Goal: Transaction & Acquisition: Purchase product/service

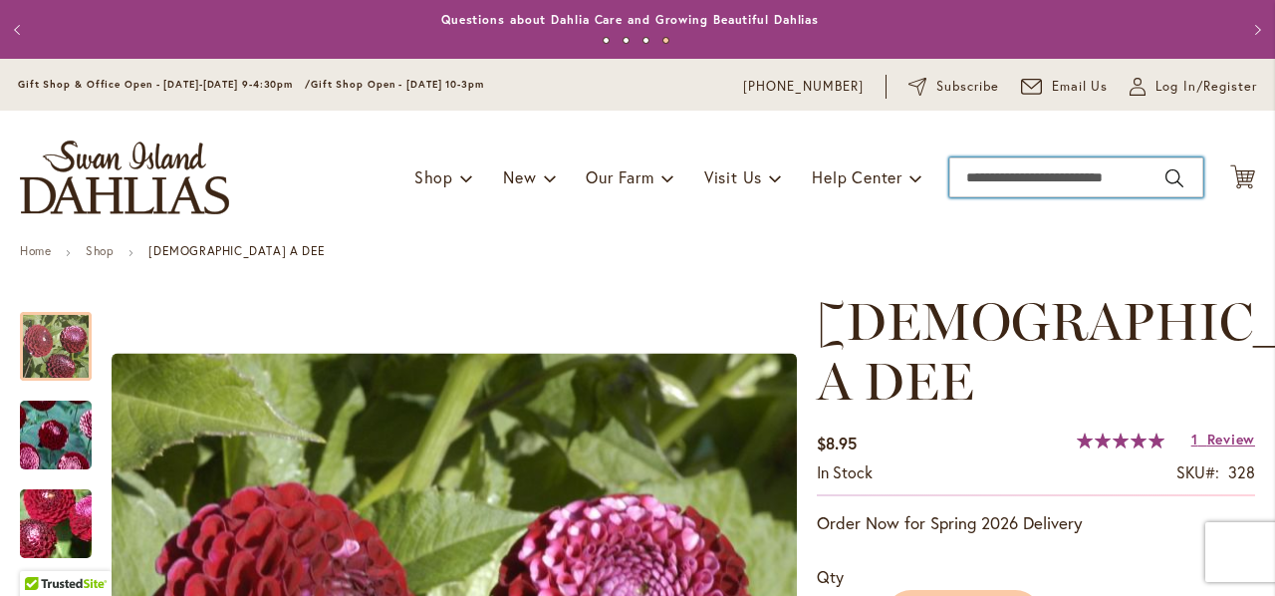
click at [993, 171] on input "Search" at bounding box center [1076, 177] width 254 height 40
type input "**********"
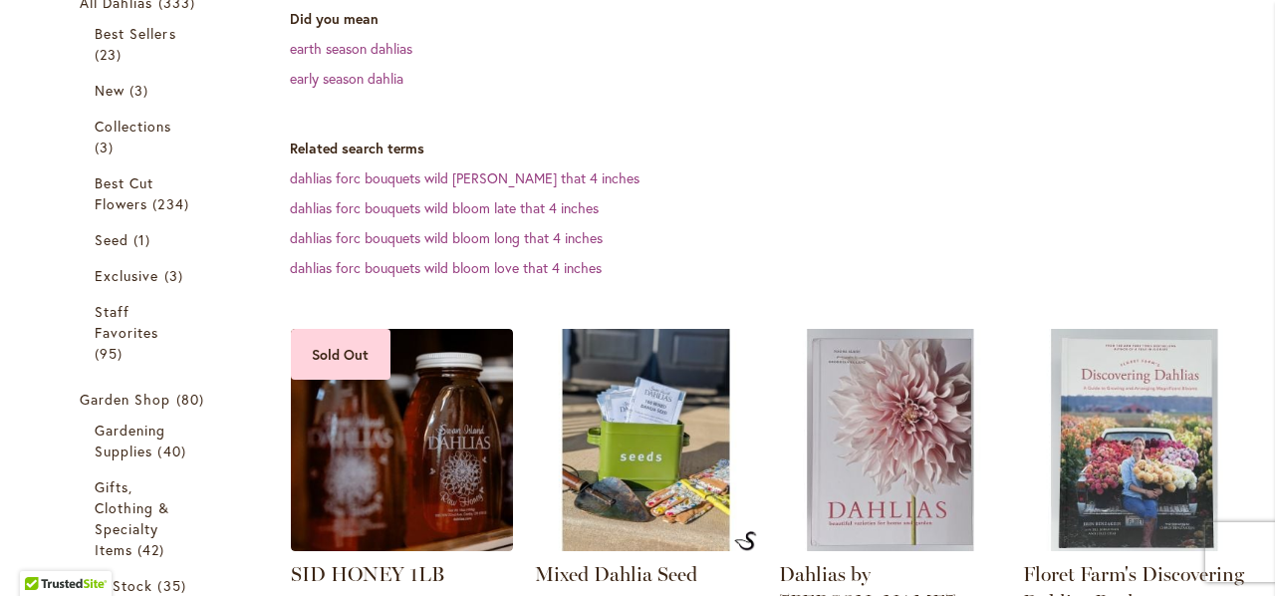
scroll to position [422, 0]
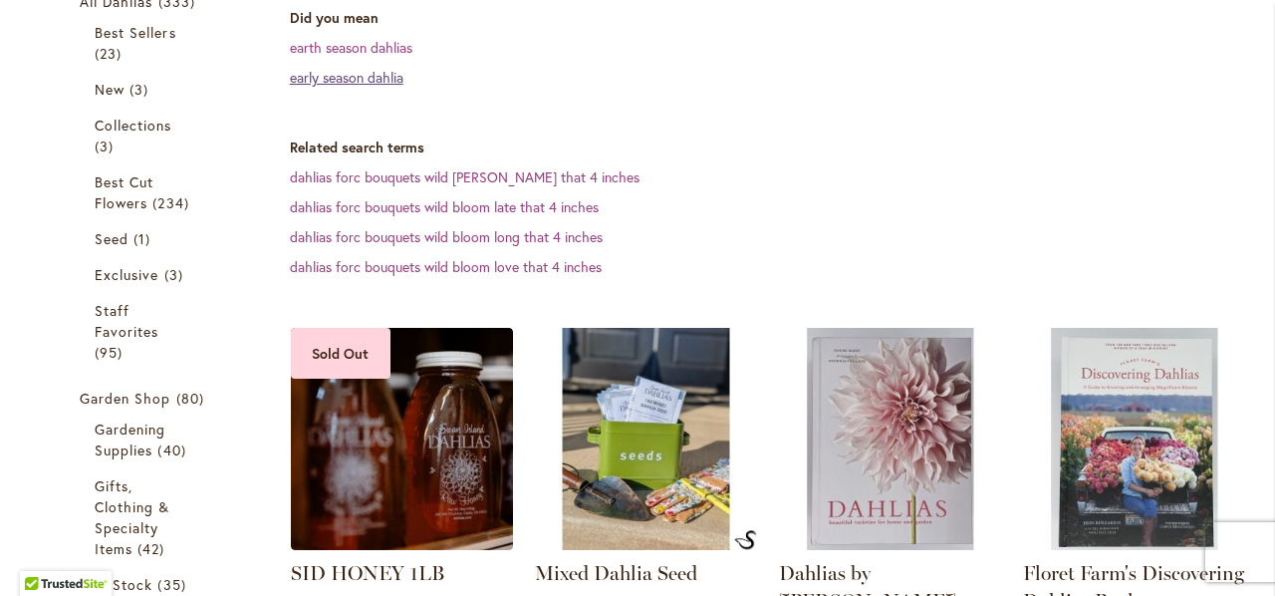
click at [359, 82] on link "early season dahlia" at bounding box center [347, 77] width 114 height 19
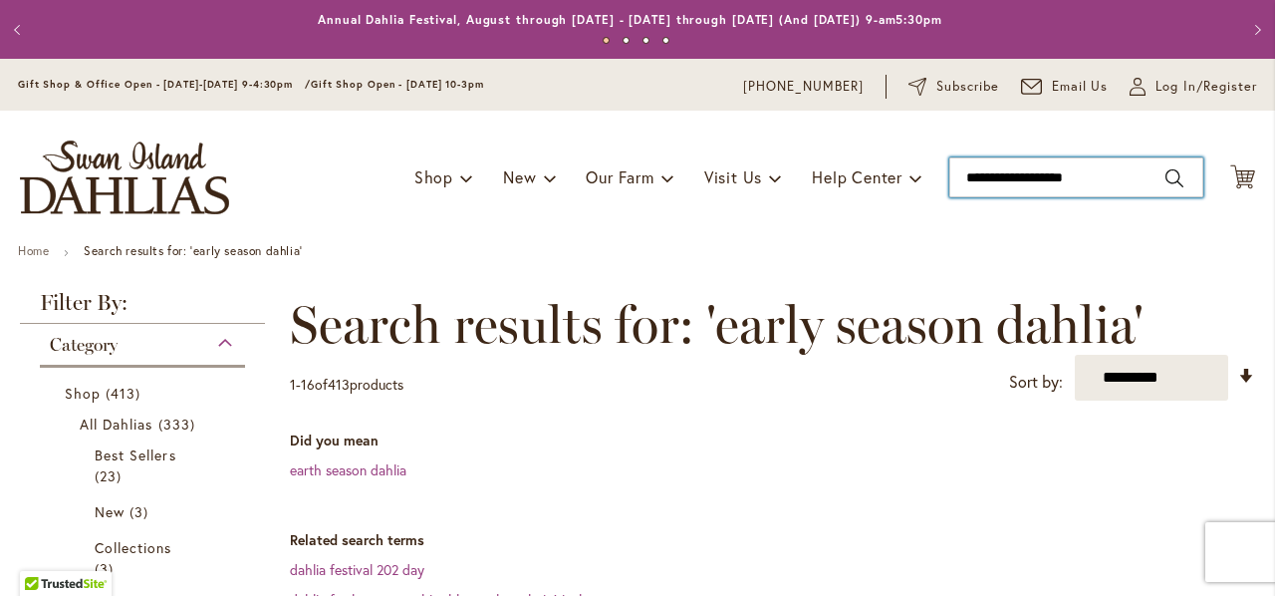
click at [1071, 164] on input "**********" at bounding box center [1076, 177] width 254 height 40
type input "**********"
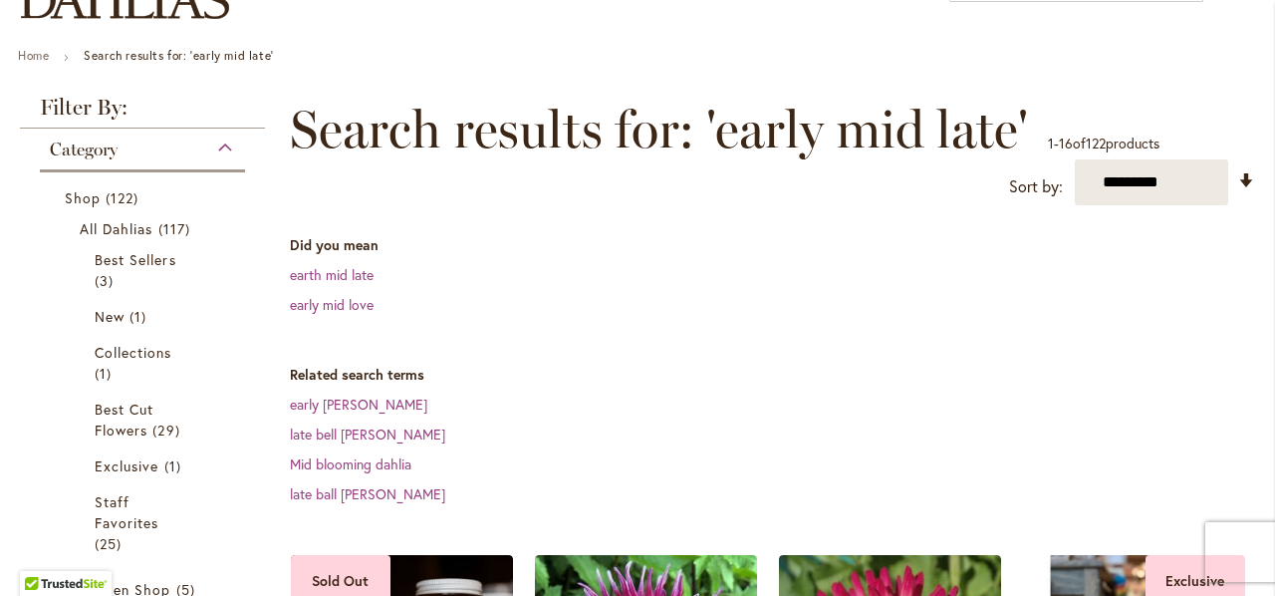
scroll to position [196, 0]
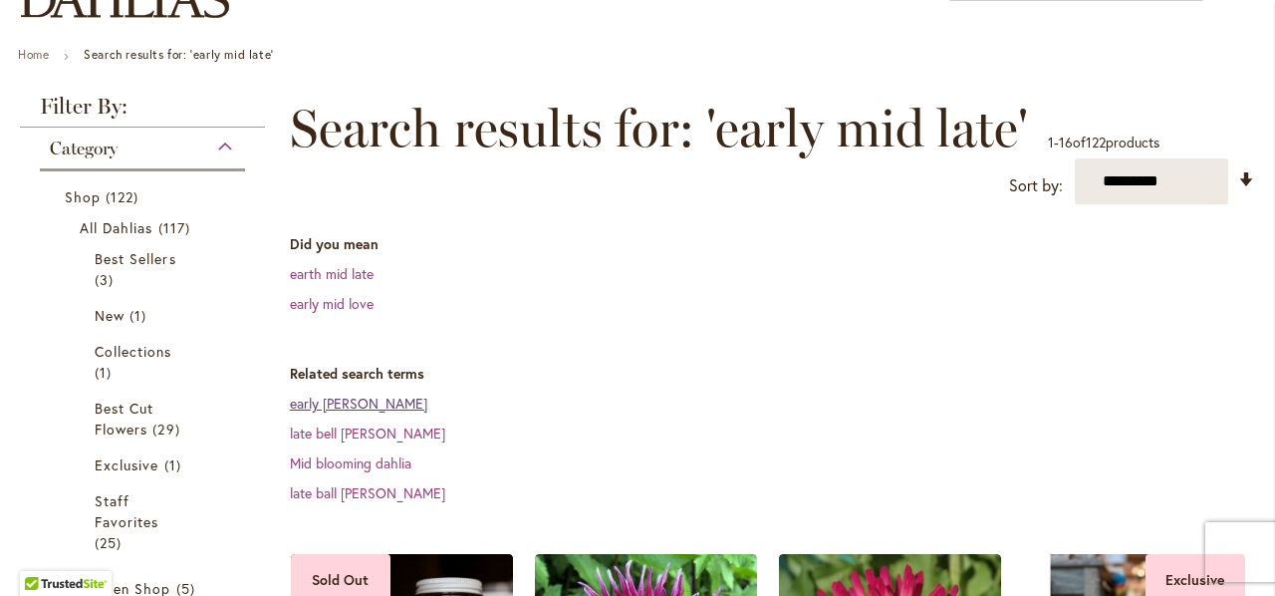
click at [369, 408] on link "early bloom dahlia" at bounding box center [358, 402] width 137 height 19
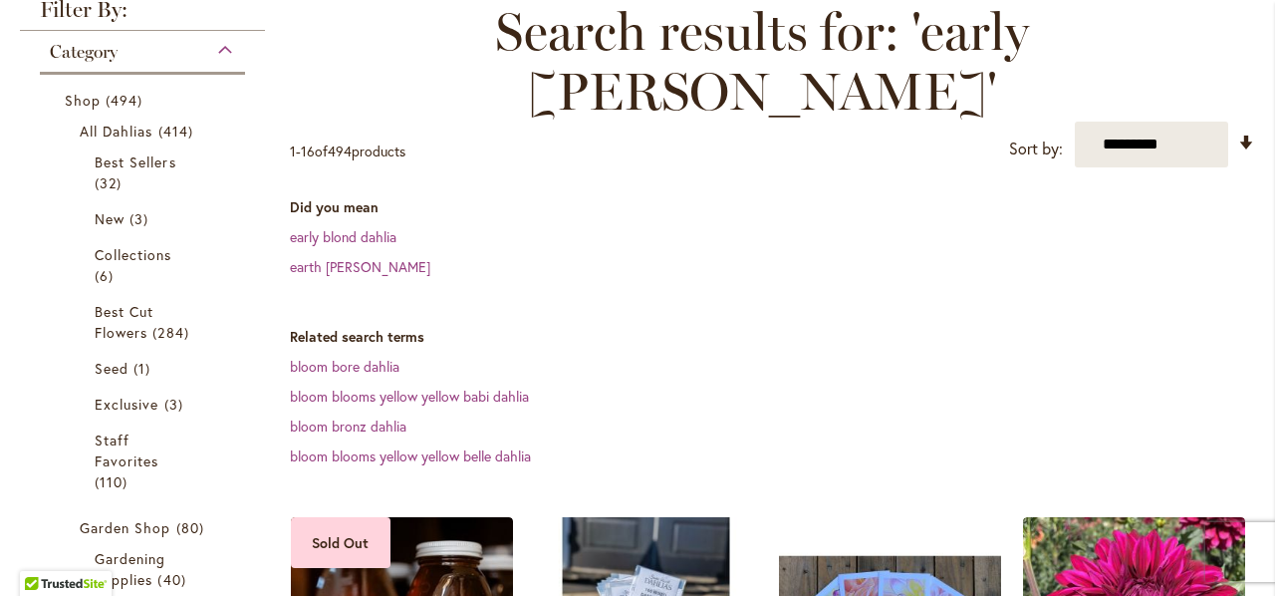
scroll to position [299, 0]
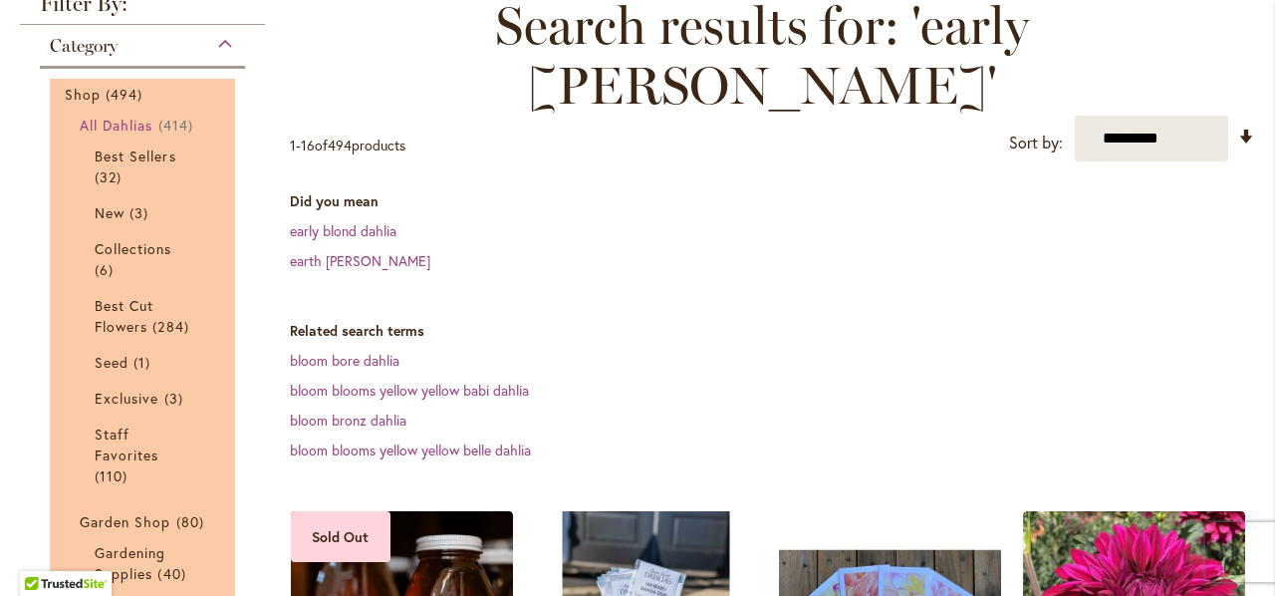
click at [122, 122] on span "All Dahlias" at bounding box center [117, 125] width 74 height 19
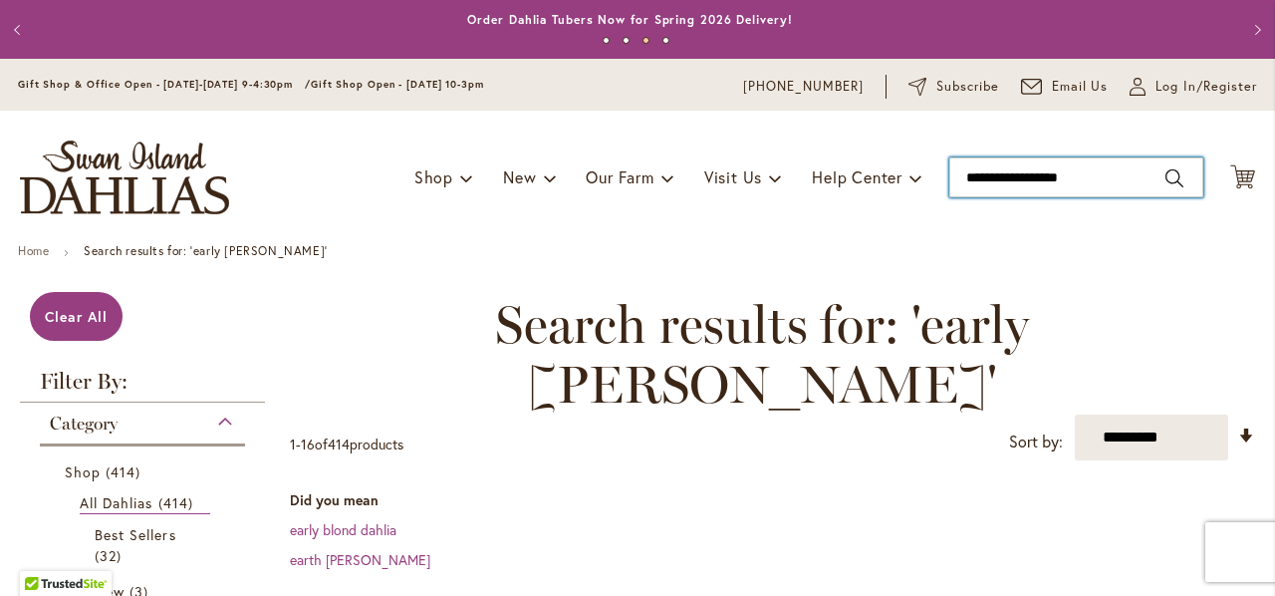
click at [1084, 172] on input "**********" at bounding box center [1076, 177] width 254 height 40
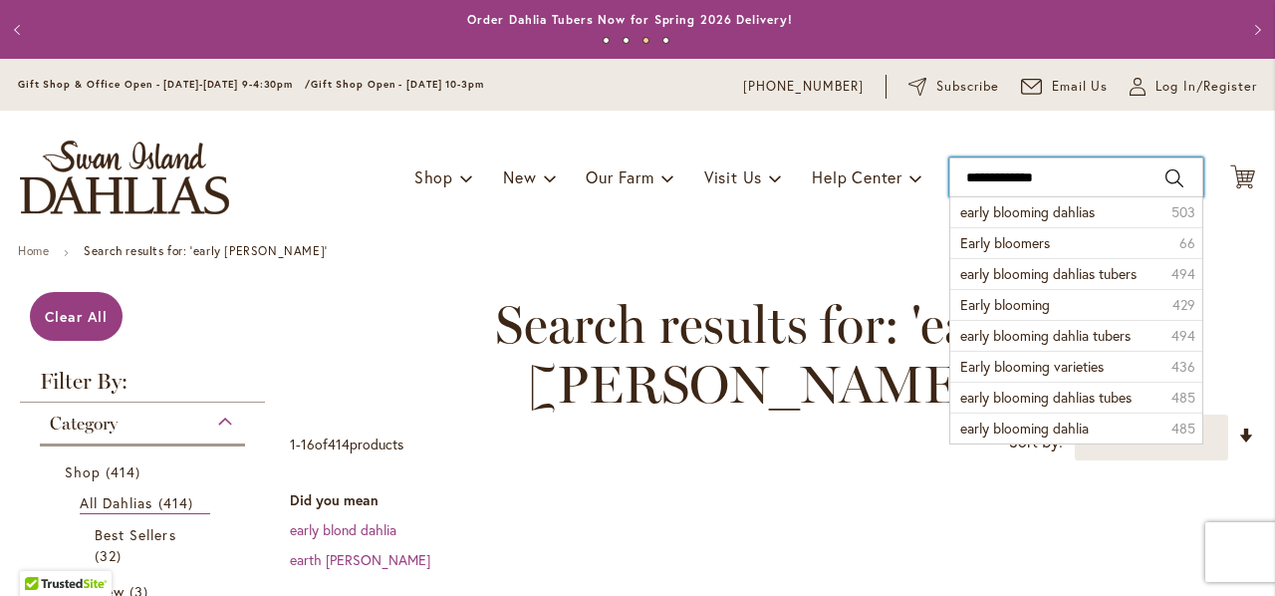
type input "**********"
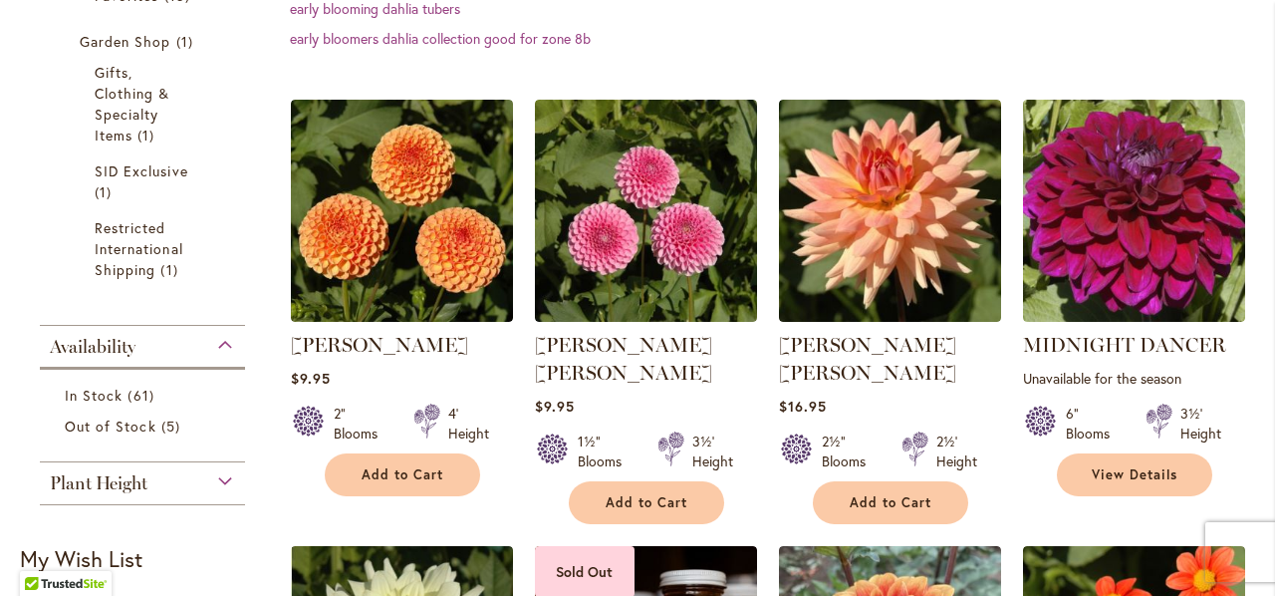
scroll to position [653, 0]
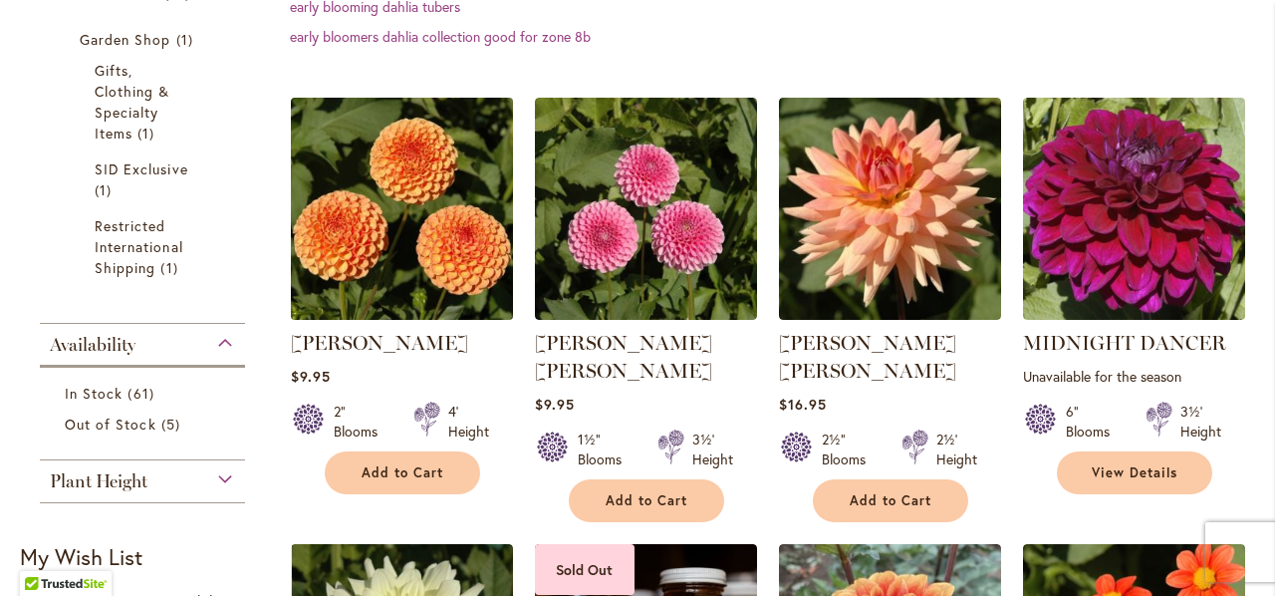
click at [395, 164] on img at bounding box center [401, 209] width 233 height 233
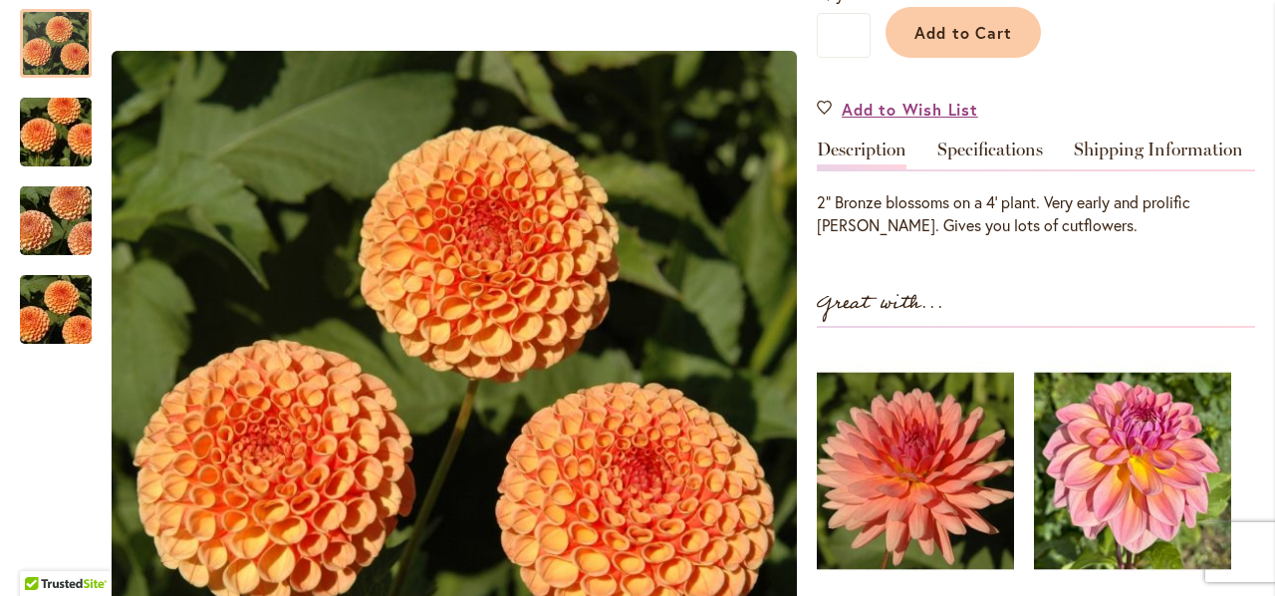
scroll to position [524, 0]
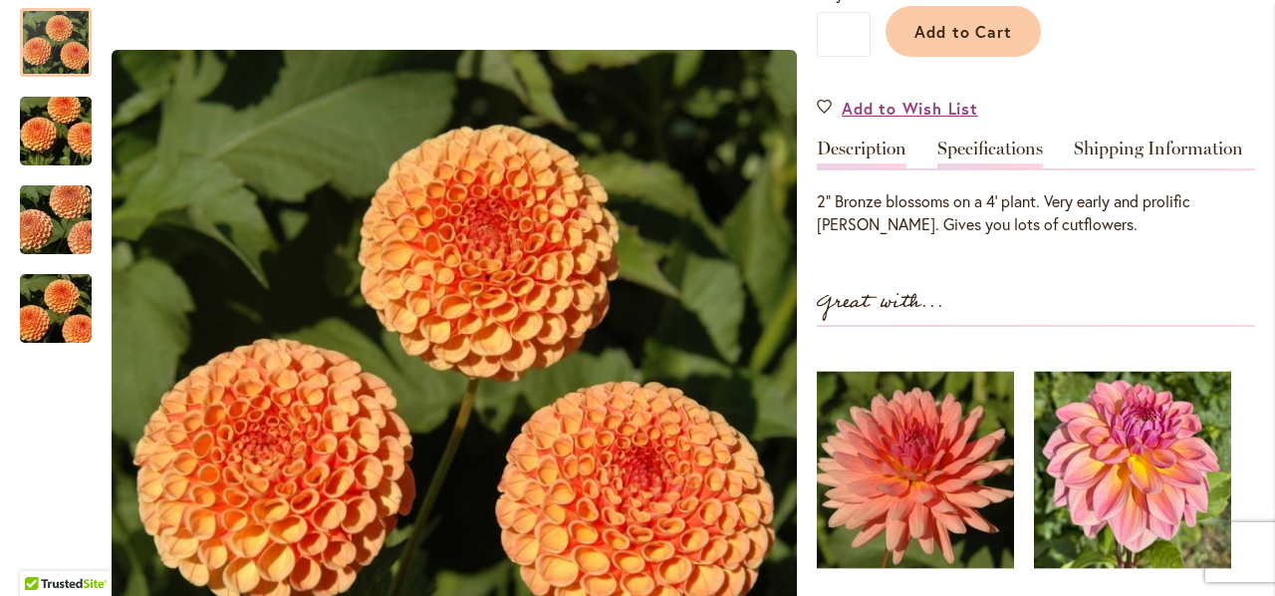
click at [965, 146] on link "Specifications" at bounding box center [990, 153] width 106 height 29
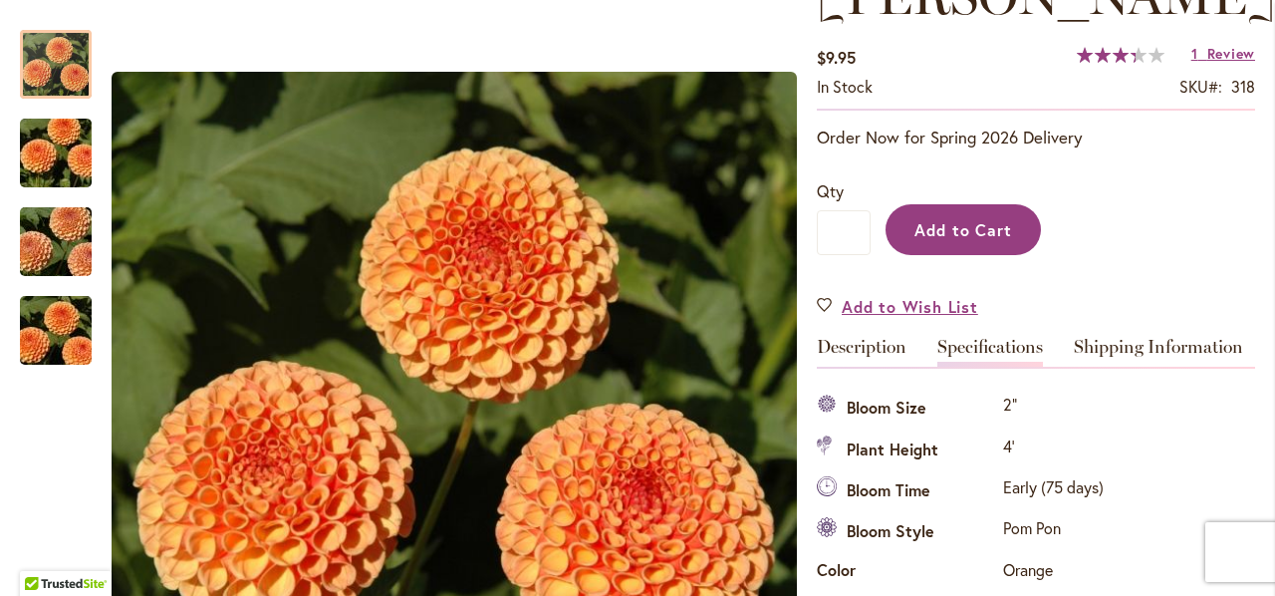
scroll to position [329, 0]
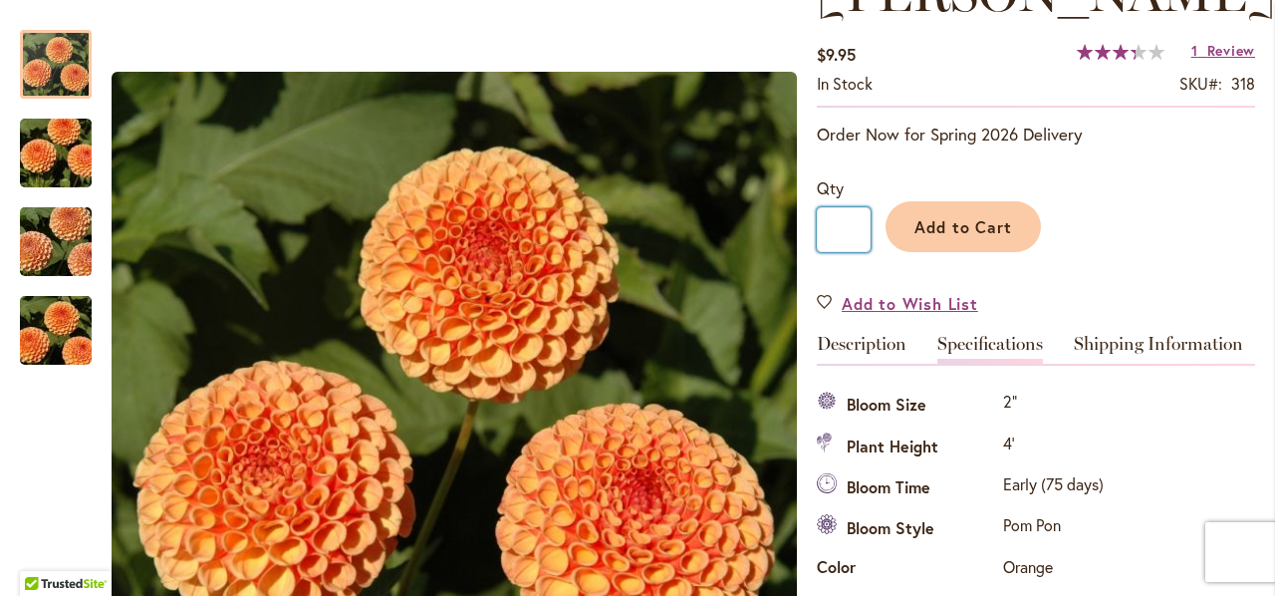
click at [848, 230] on input "*" at bounding box center [844, 229] width 54 height 45
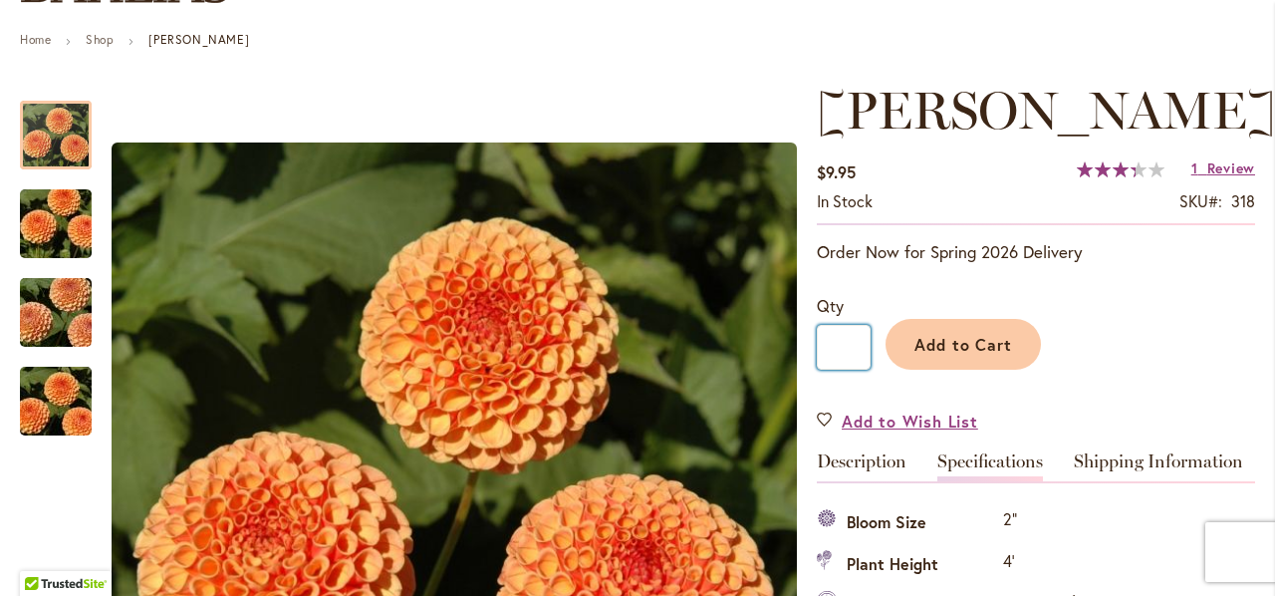
scroll to position [203, 0]
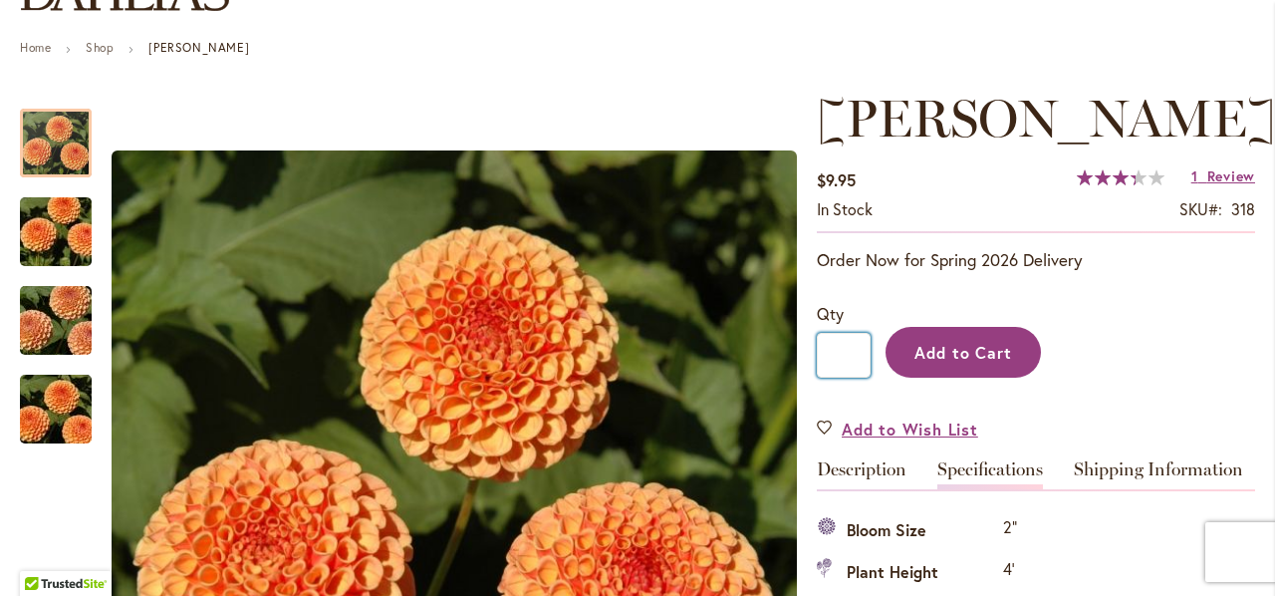
type input "*"
click at [943, 342] on span "Add to Cart" at bounding box center [964, 352] width 99 height 21
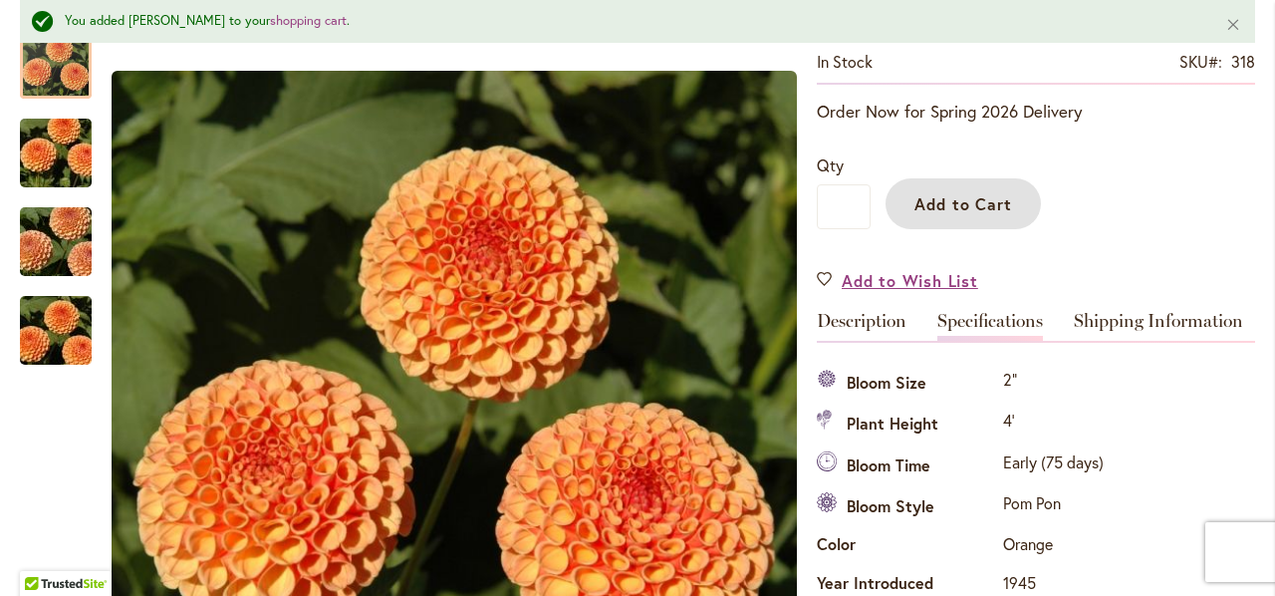
scroll to position [406, 0]
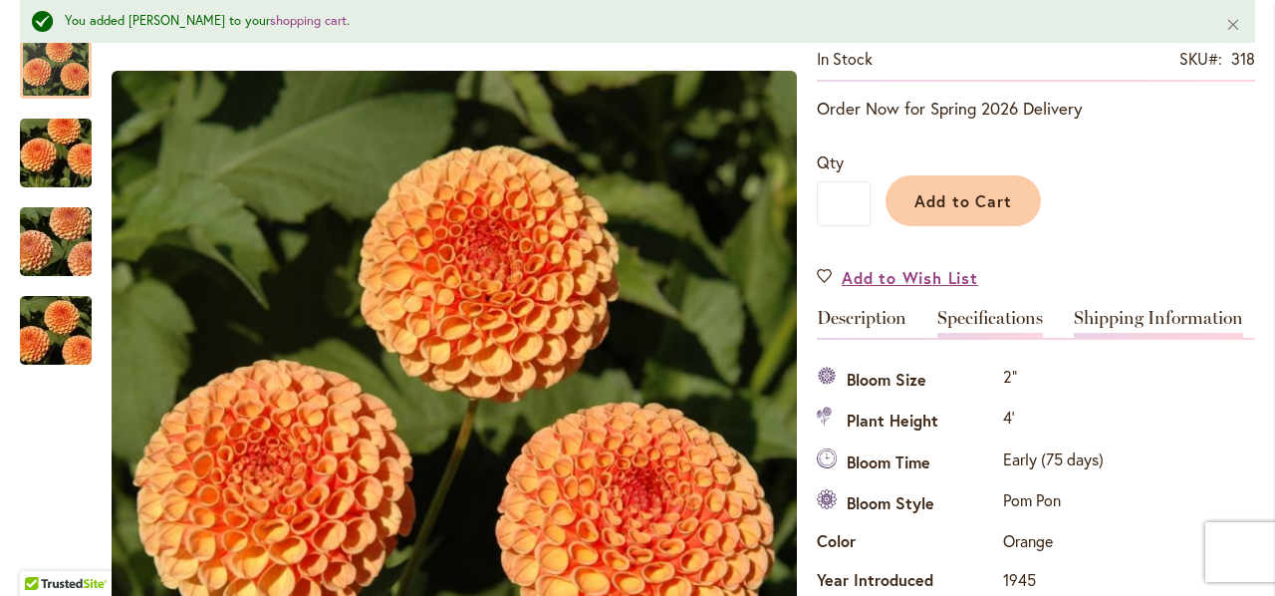
click at [1140, 312] on link "Shipping Information" at bounding box center [1158, 323] width 169 height 29
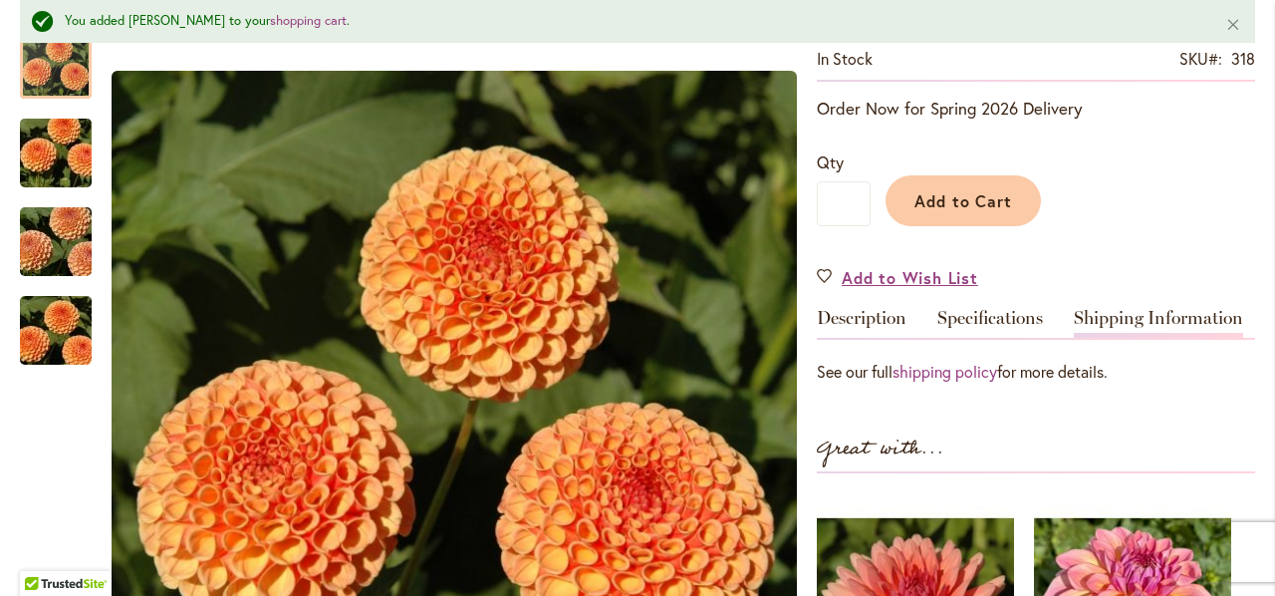
scroll to position [501, 0]
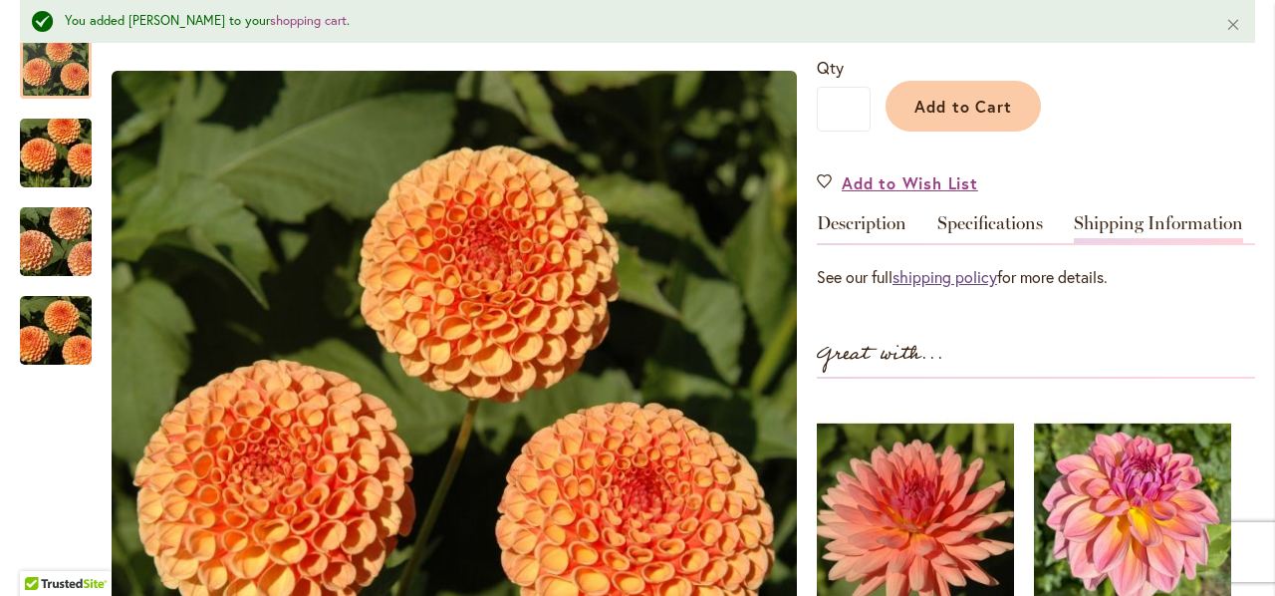
click at [962, 280] on link "shipping policy" at bounding box center [945, 276] width 105 height 21
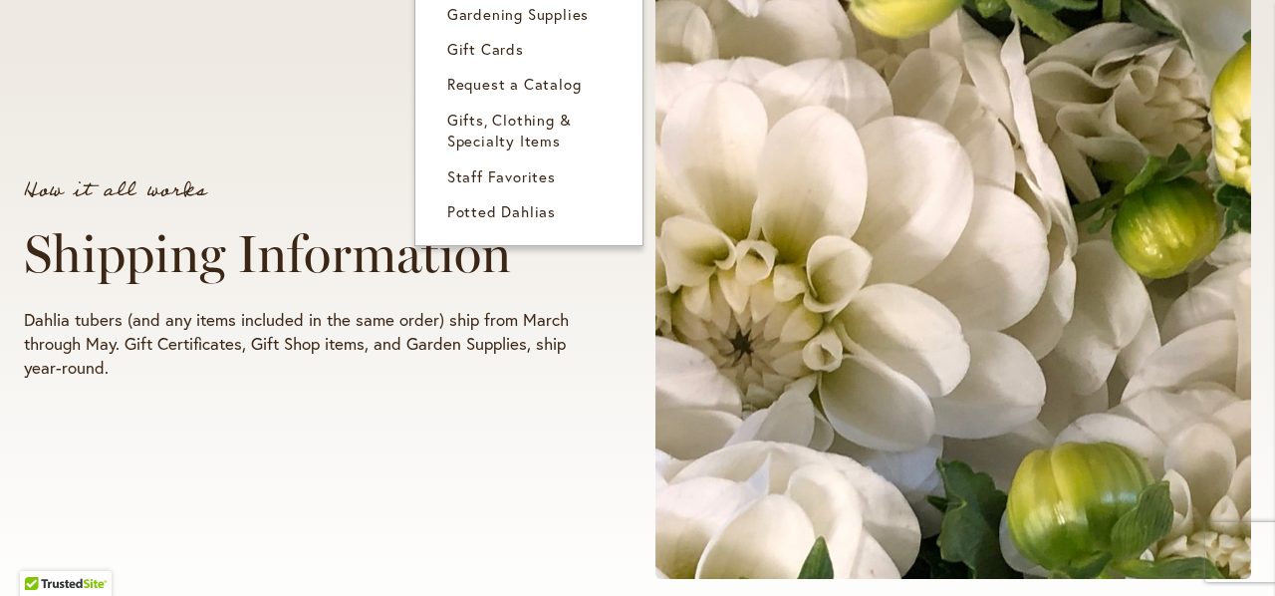
scroll to position [364, 0]
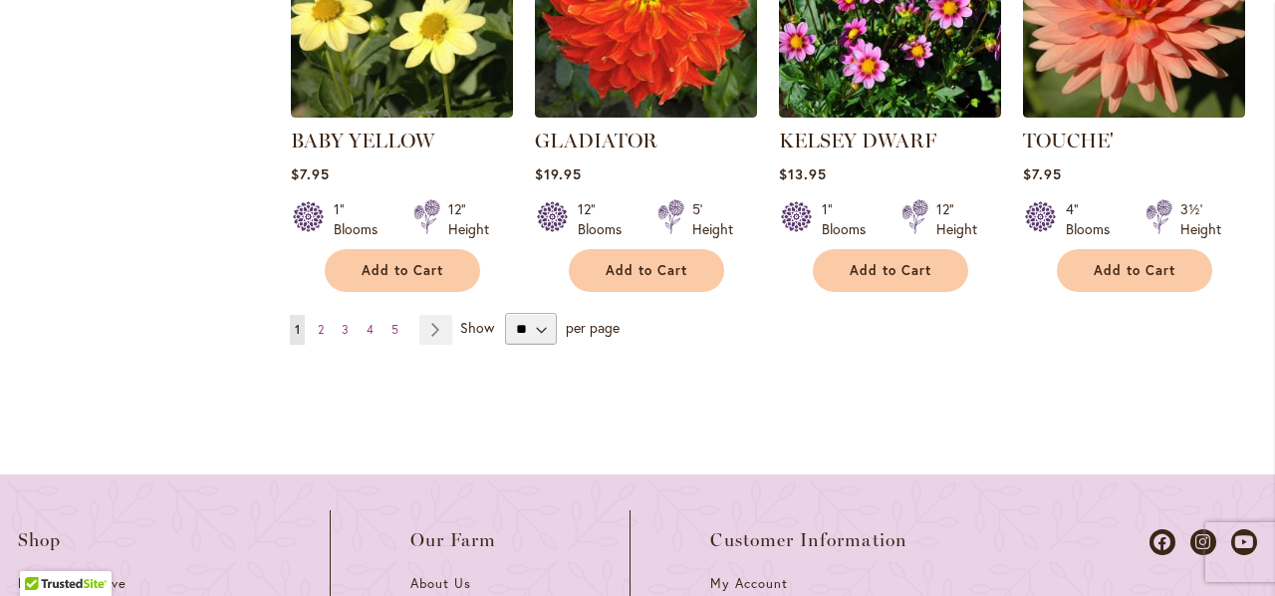
scroll to position [2139, 0]
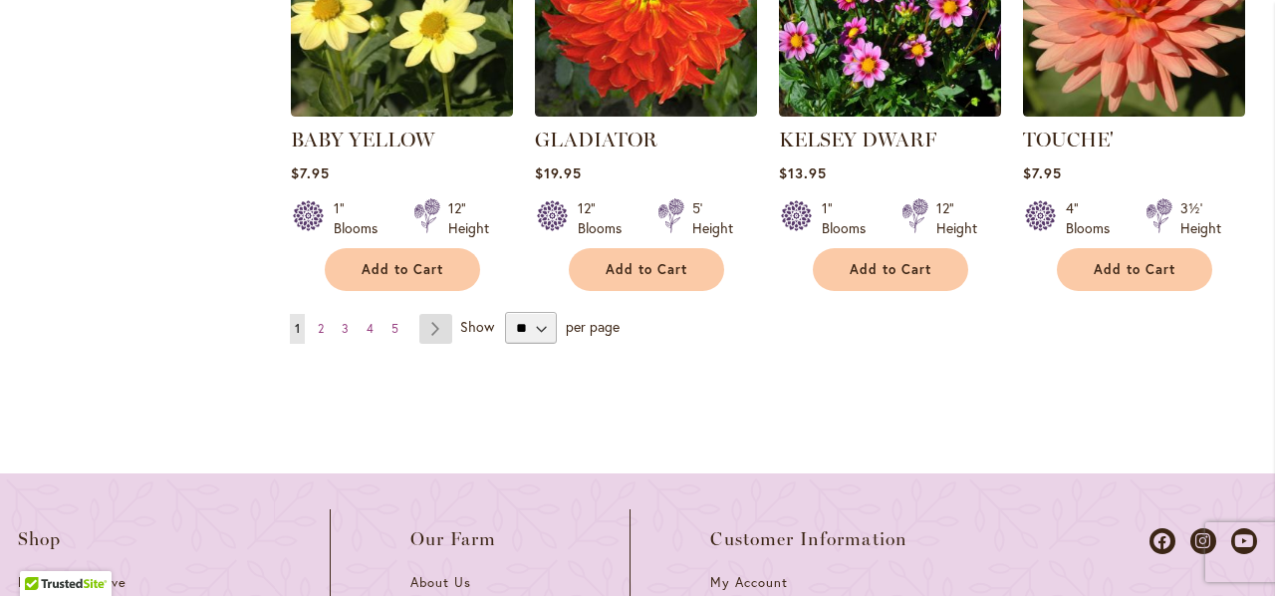
click at [434, 314] on link "Page Next" at bounding box center [435, 329] width 33 height 30
click at [425, 314] on link "Page Next" at bounding box center [435, 329] width 33 height 30
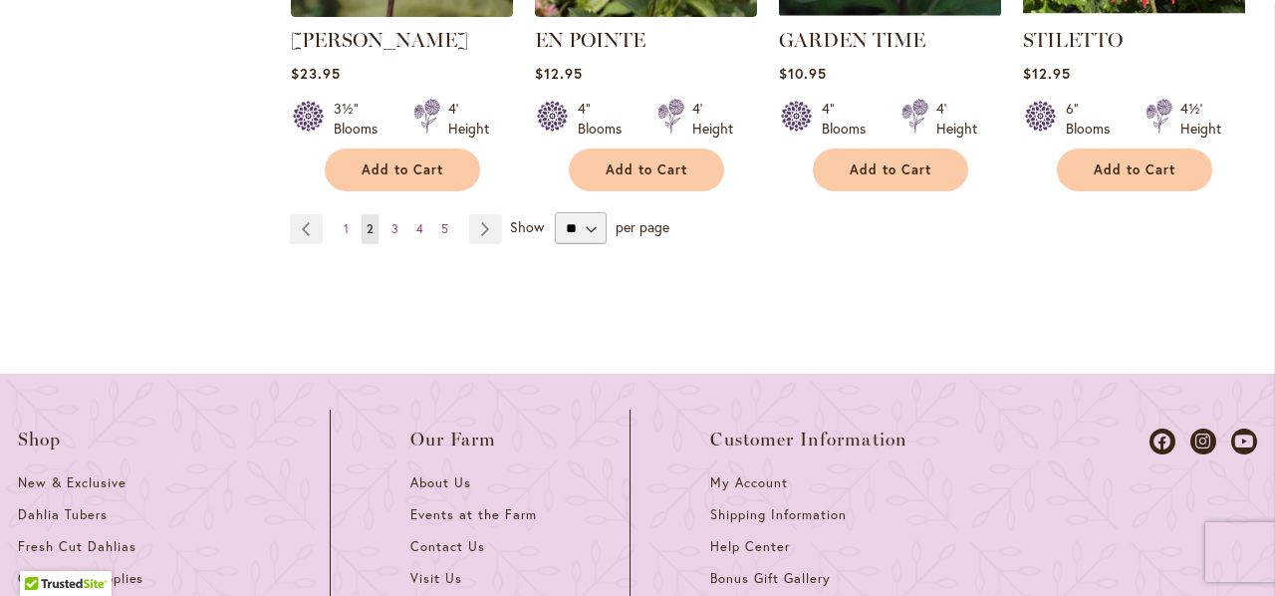
scroll to position [2212, 0]
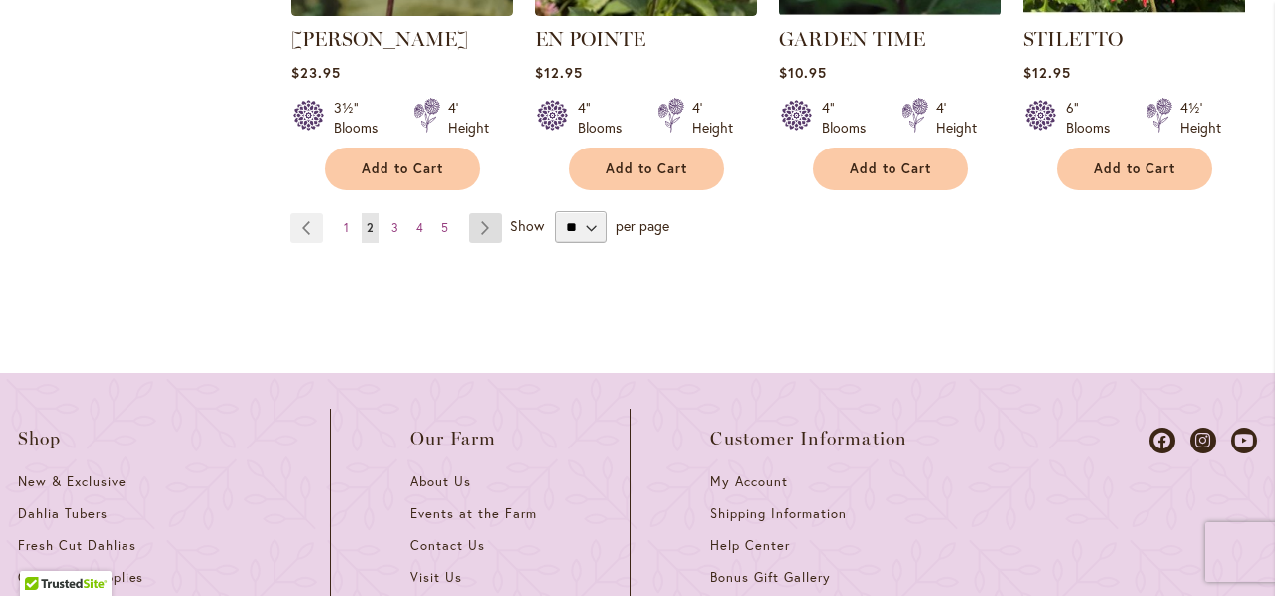
click at [474, 229] on link "Page Next" at bounding box center [485, 228] width 33 height 30
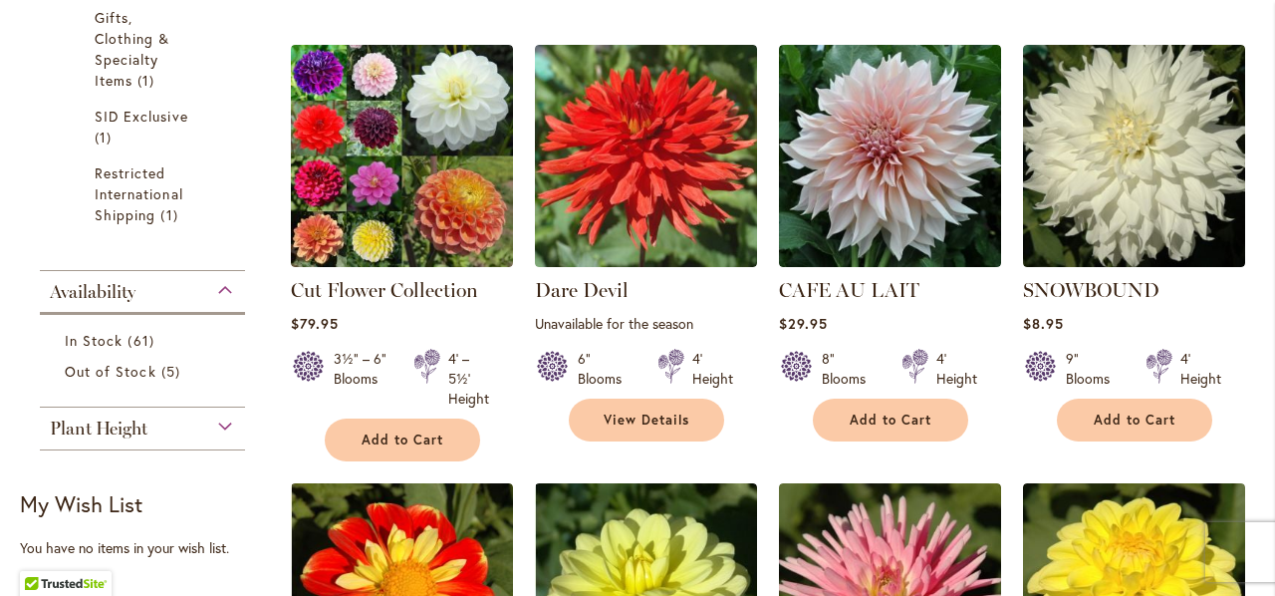
scroll to position [705, 0]
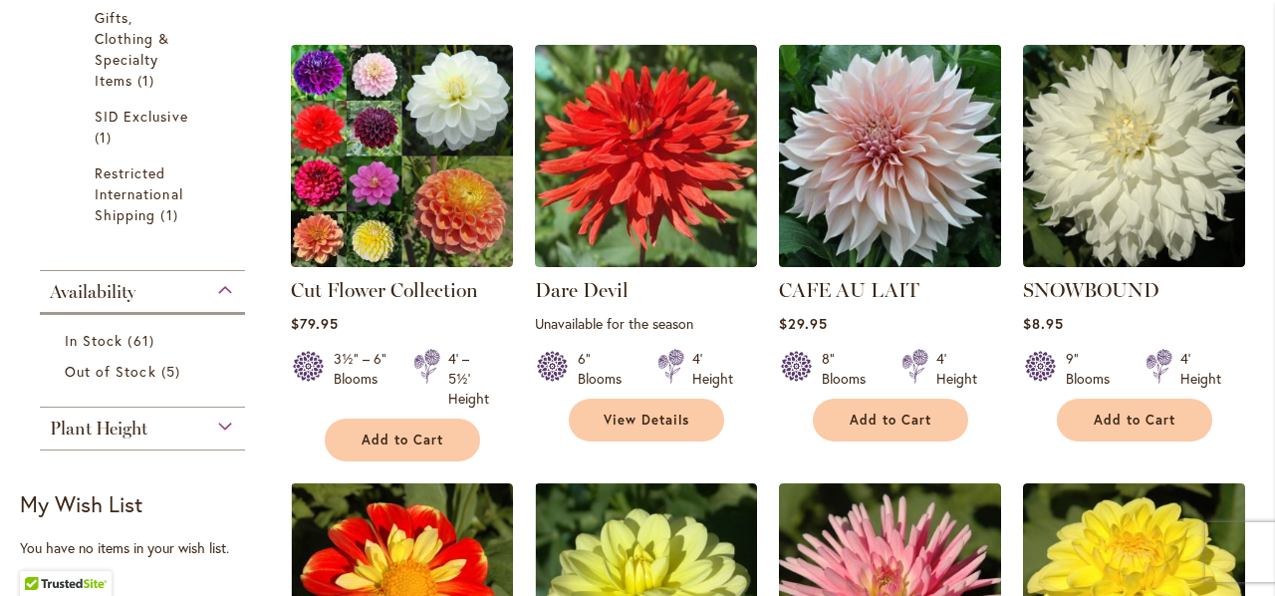
click at [844, 109] on img at bounding box center [889, 156] width 233 height 233
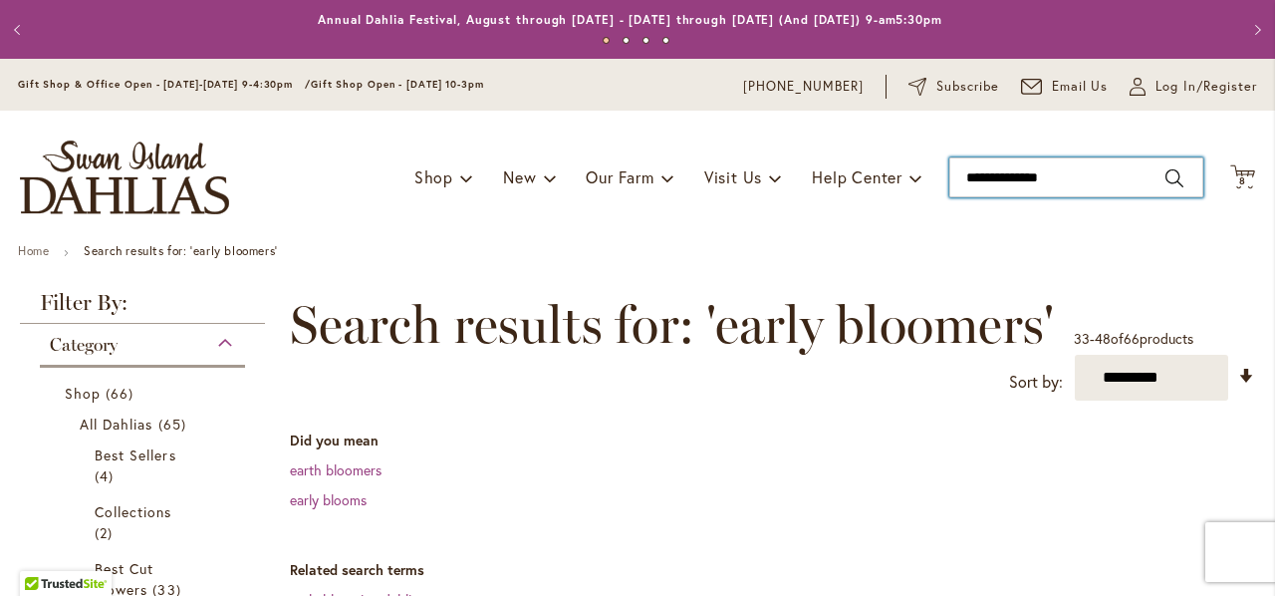
click at [1016, 181] on input "**********" at bounding box center [1076, 177] width 254 height 40
type input "**********"
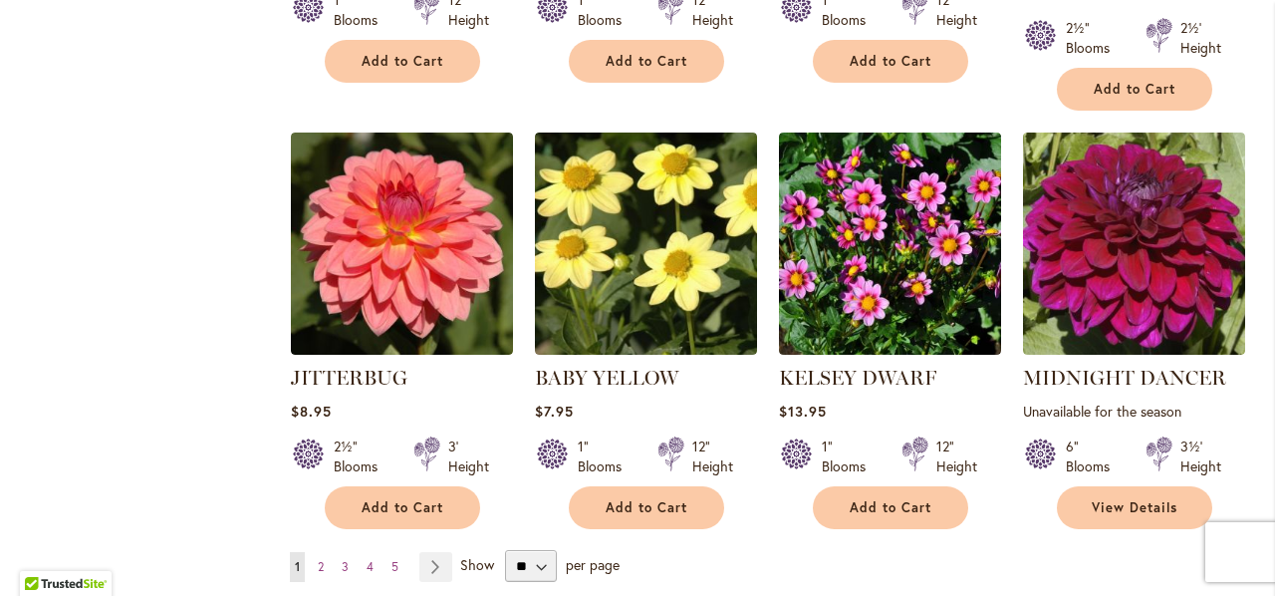
scroll to position [1901, 0]
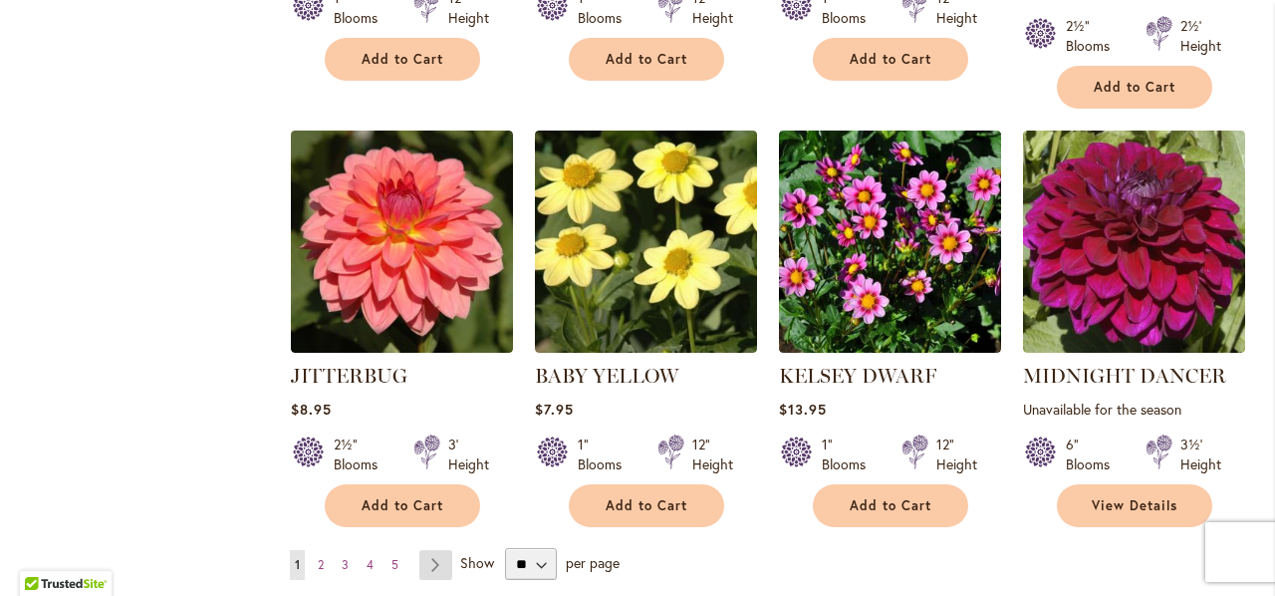
click at [430, 550] on link "Page Next" at bounding box center [435, 565] width 33 height 30
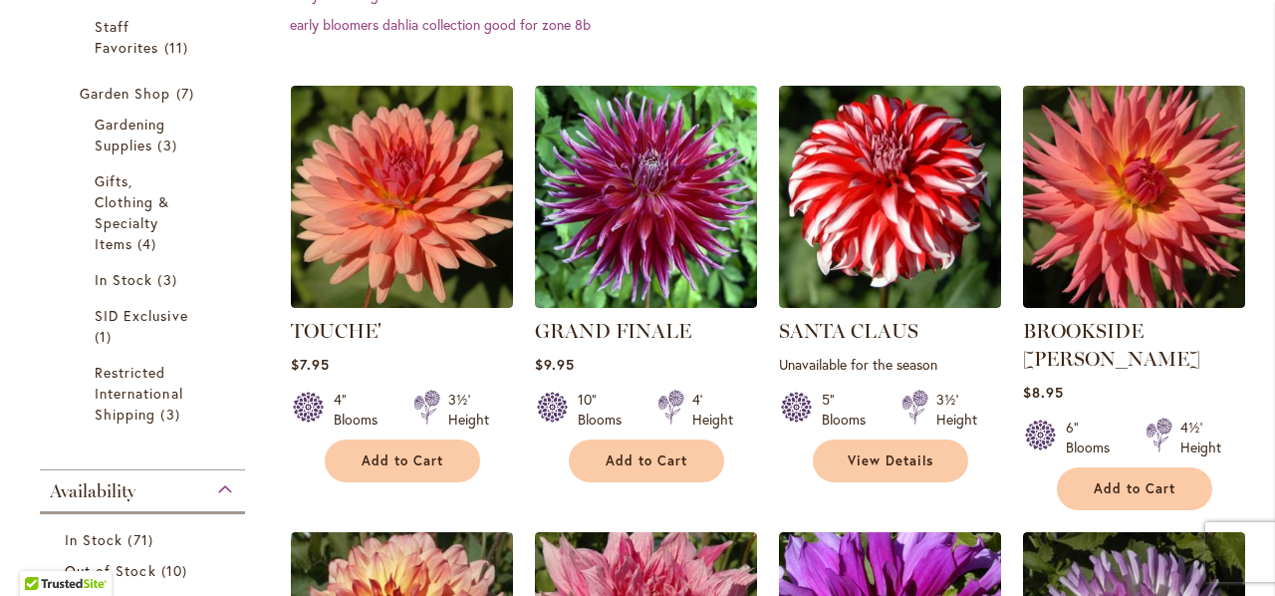
scroll to position [646, 0]
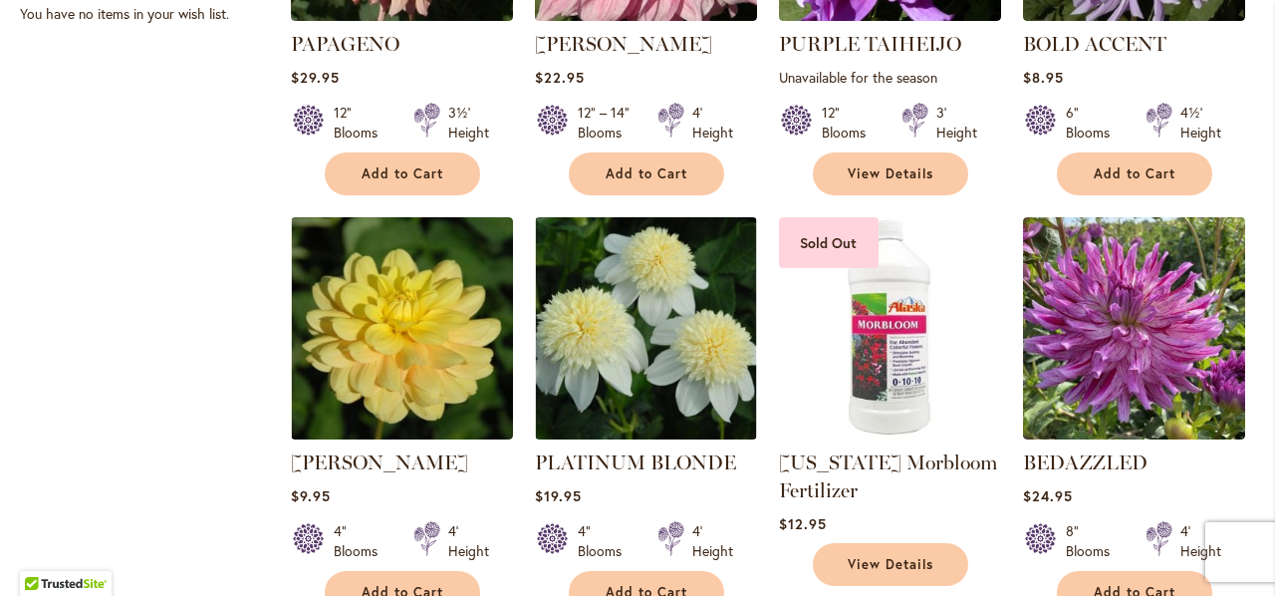
scroll to position [1373, 0]
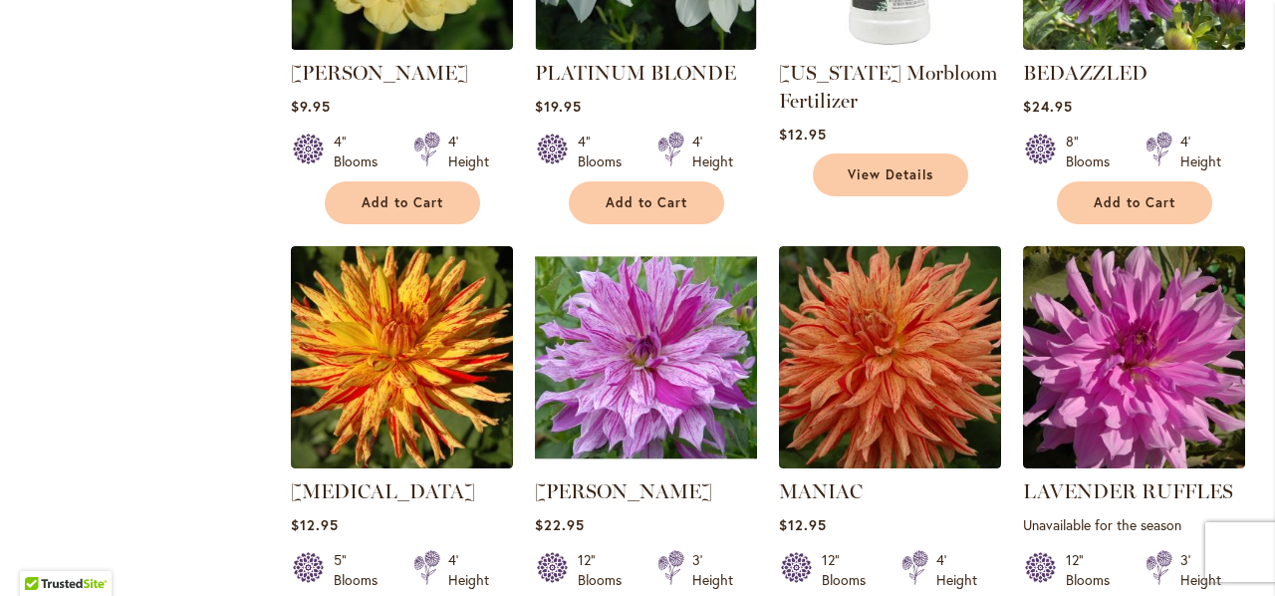
click at [739, 246] on img at bounding box center [646, 357] width 222 height 222
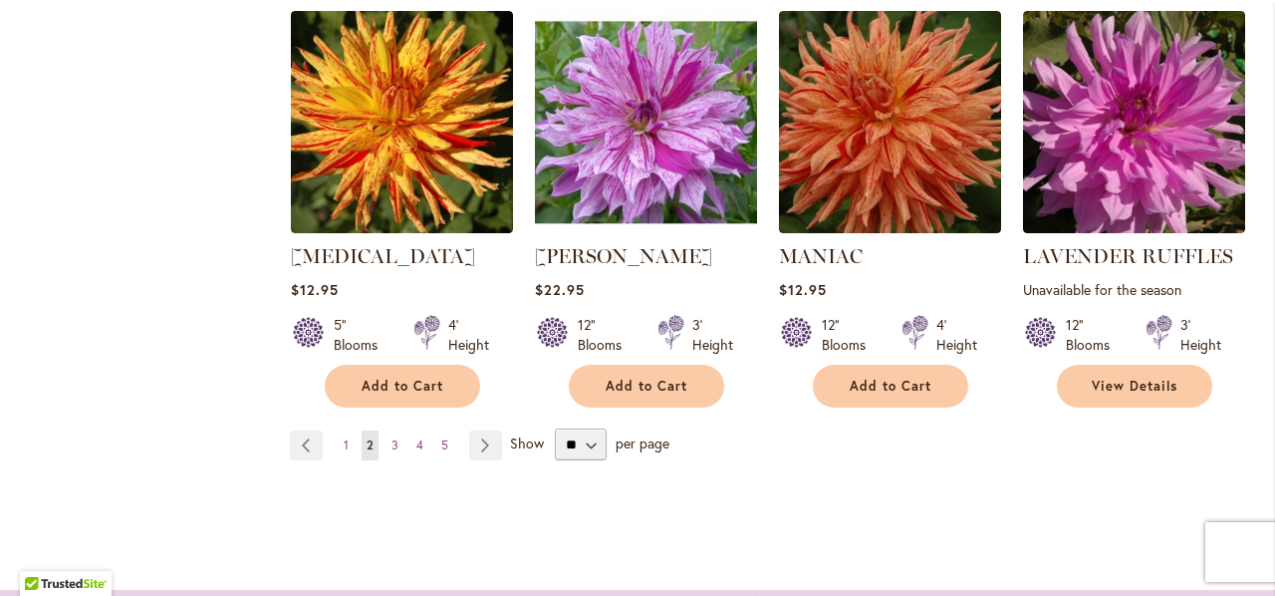
scroll to position [2001, 0]
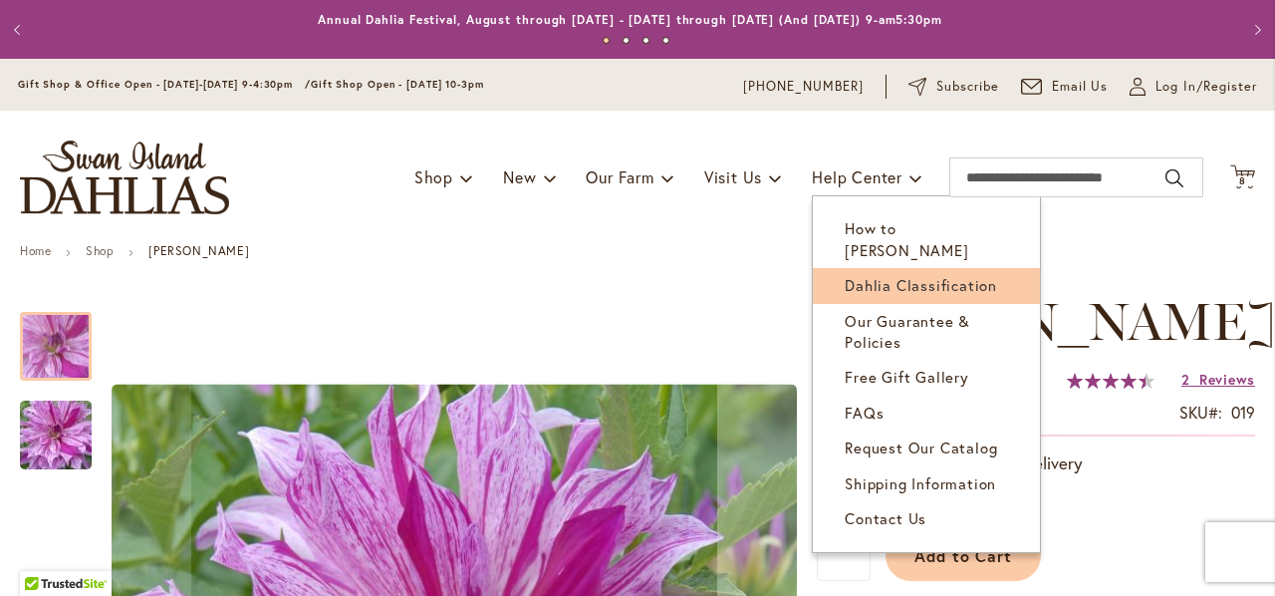
click at [883, 275] on span "Dahlia Classification" at bounding box center [921, 285] width 152 height 20
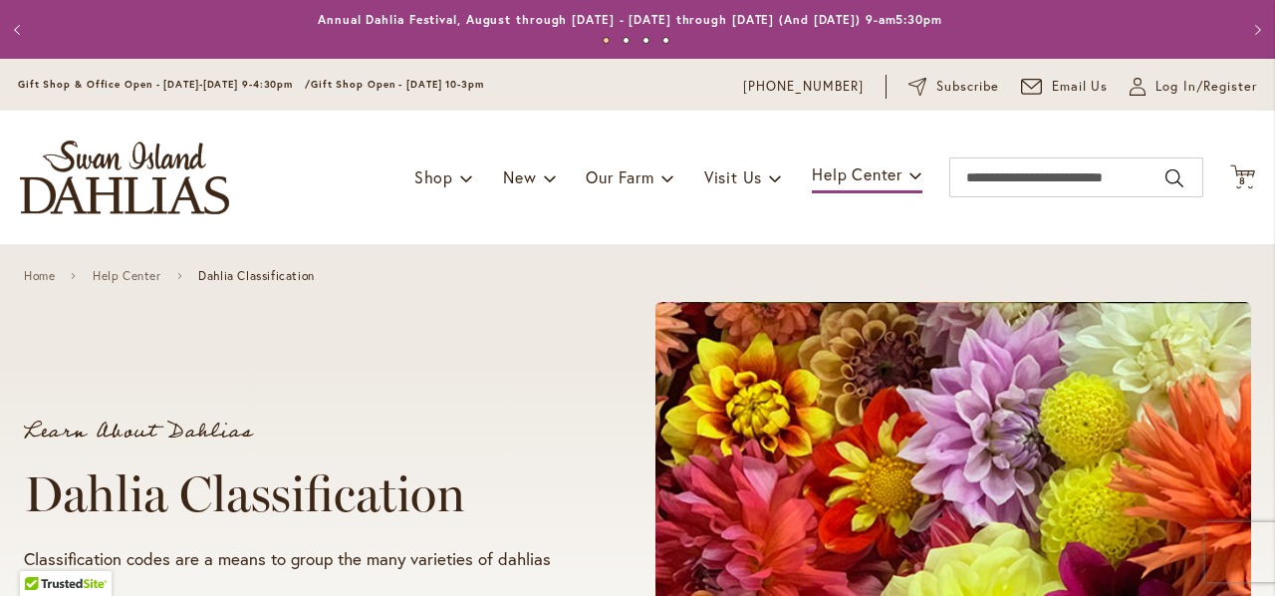
scroll to position [339, 0]
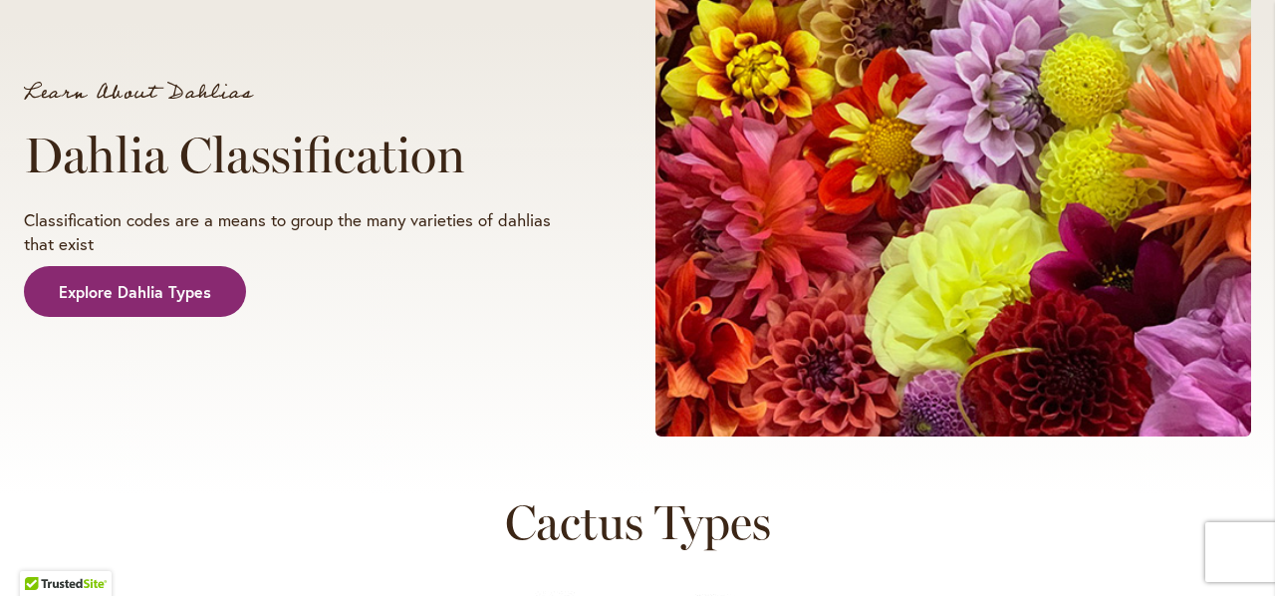
click at [131, 284] on span "Explore Dahlia Types" at bounding box center [135, 292] width 152 height 23
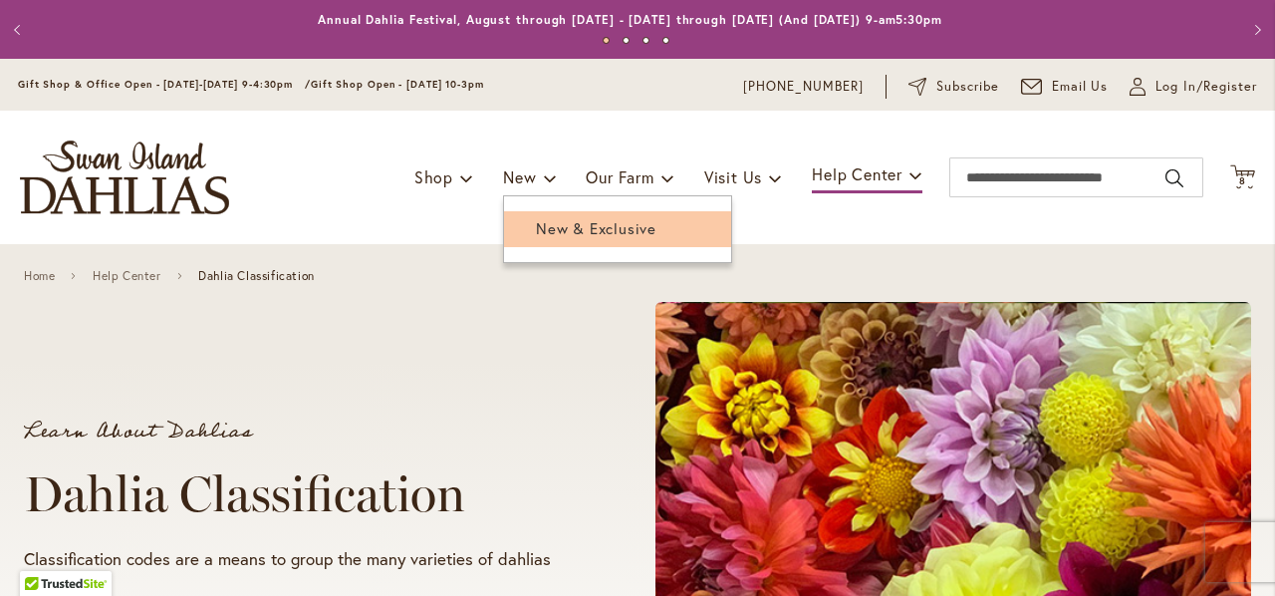
click at [536, 226] on span "New & Exclusive" at bounding box center [596, 228] width 121 height 20
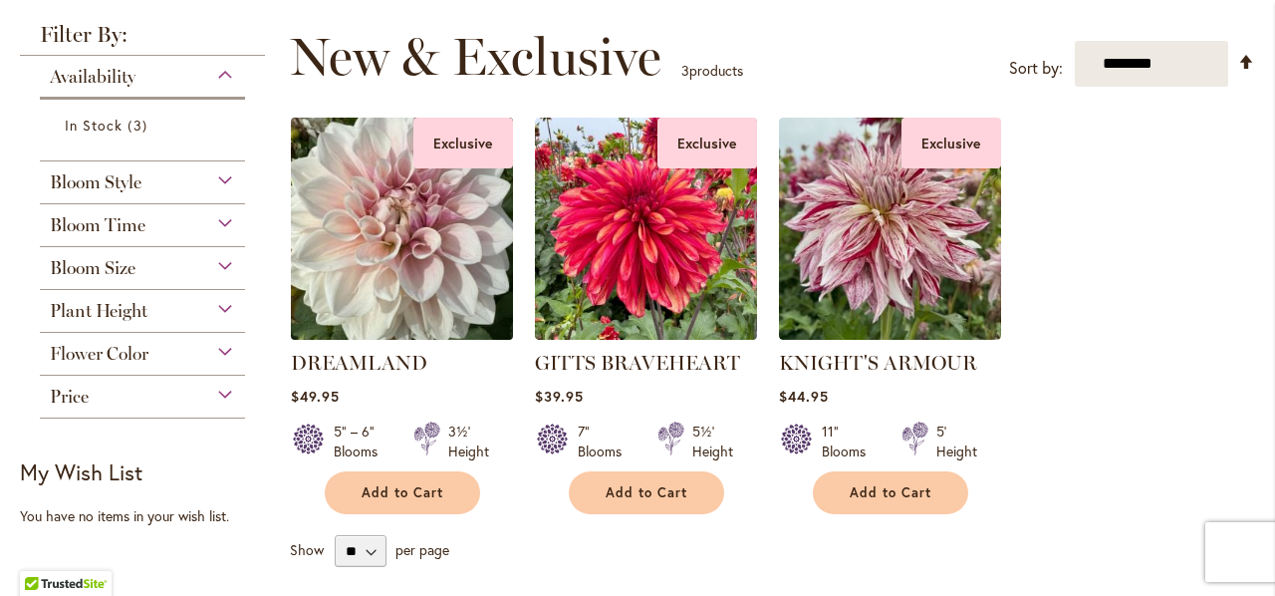
scroll to position [270, 0]
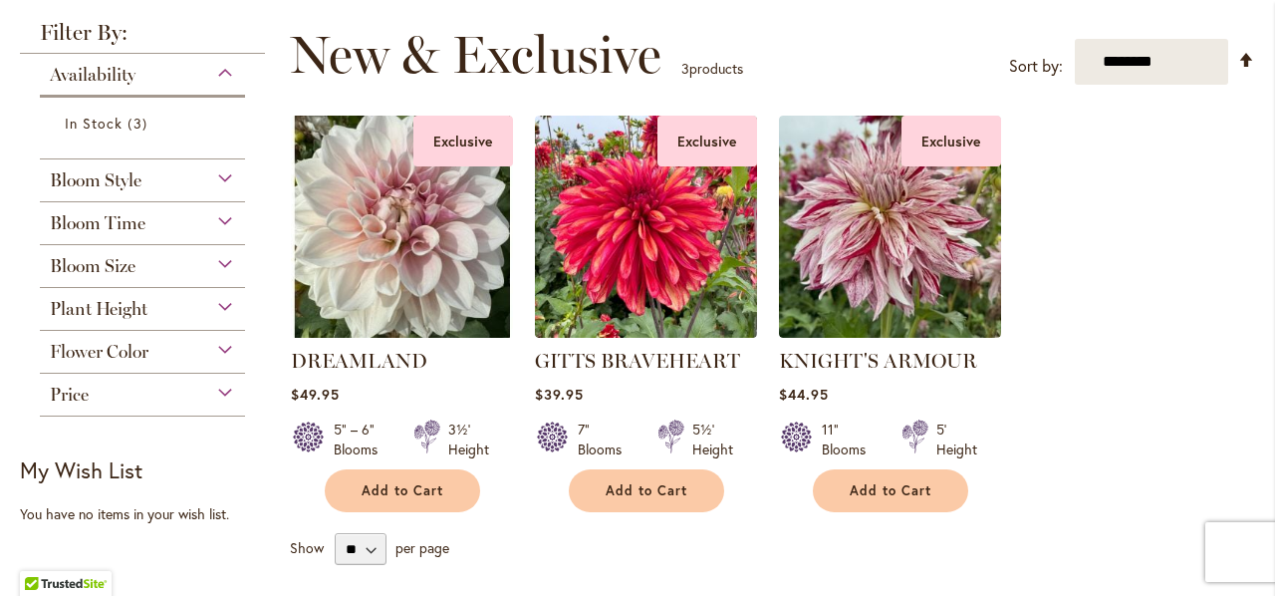
click at [213, 221] on div "Bloom Time" at bounding box center [142, 218] width 205 height 32
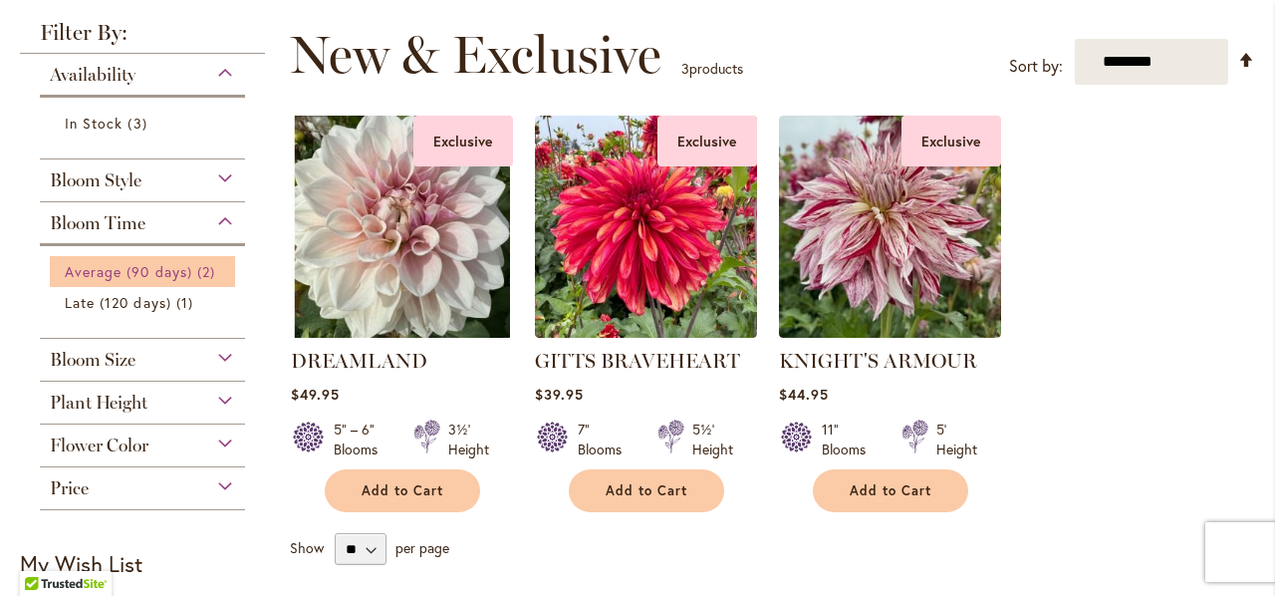
click at [156, 268] on span "Average (90 days)" at bounding box center [129, 271] width 128 height 19
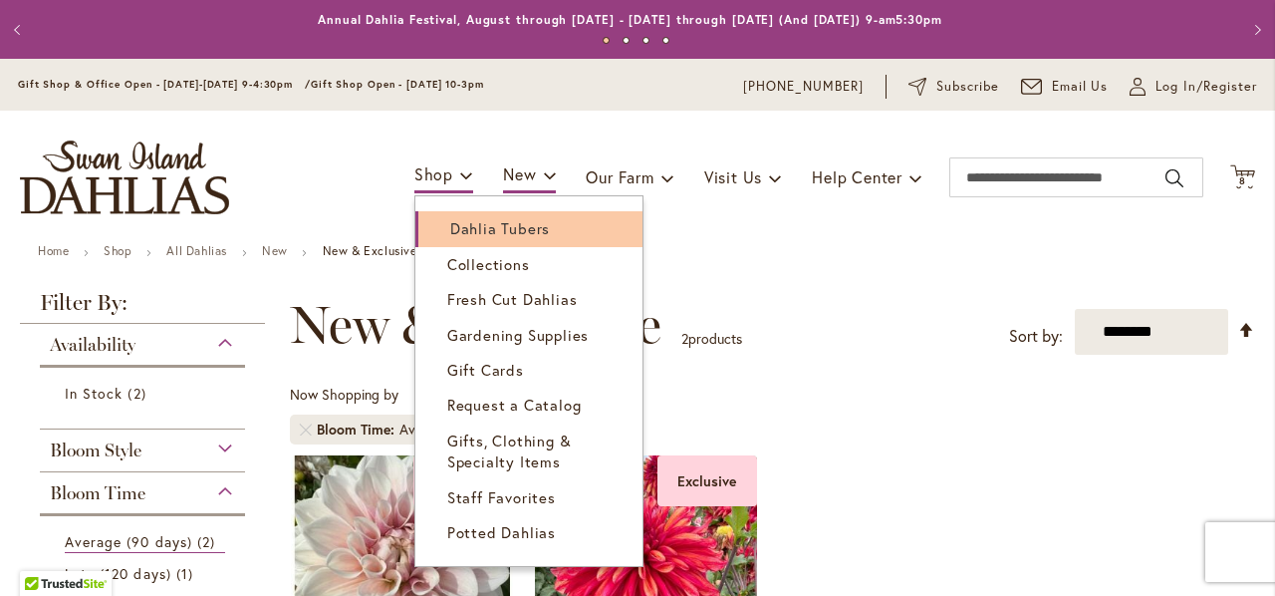
click at [458, 233] on span "Dahlia Tubers" at bounding box center [500, 228] width 100 height 20
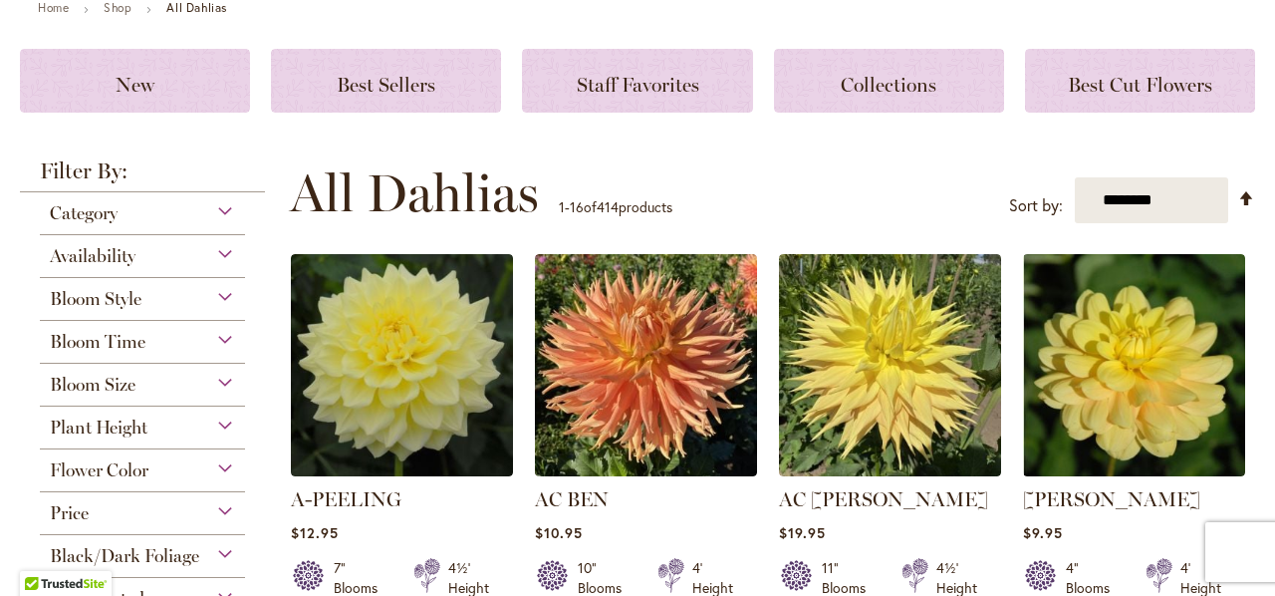
scroll to position [243, 0]
click at [221, 342] on div "Bloom Time" at bounding box center [142, 337] width 205 height 32
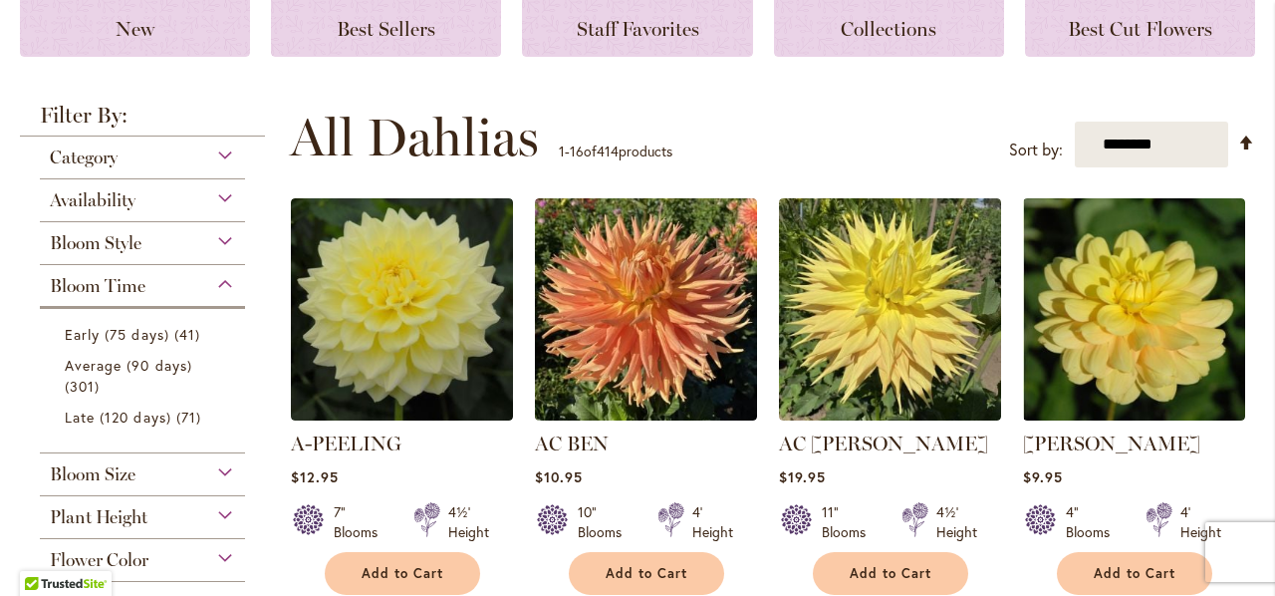
scroll to position [307, 0]
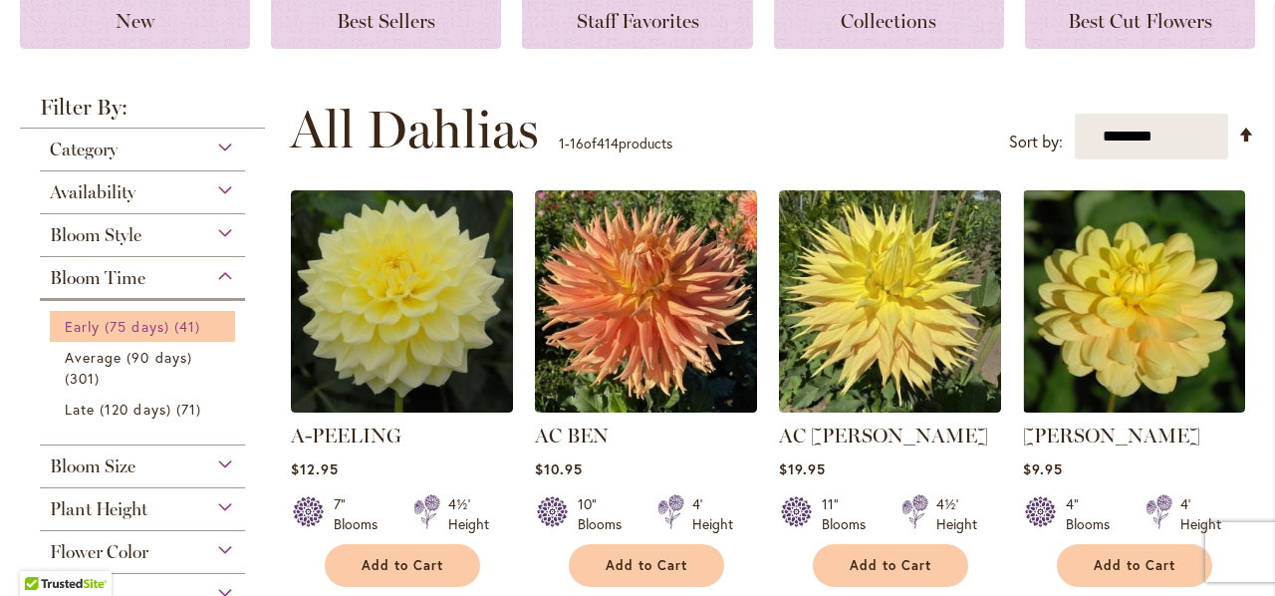
click at [187, 332] on span "41 items" at bounding box center [189, 326] width 31 height 21
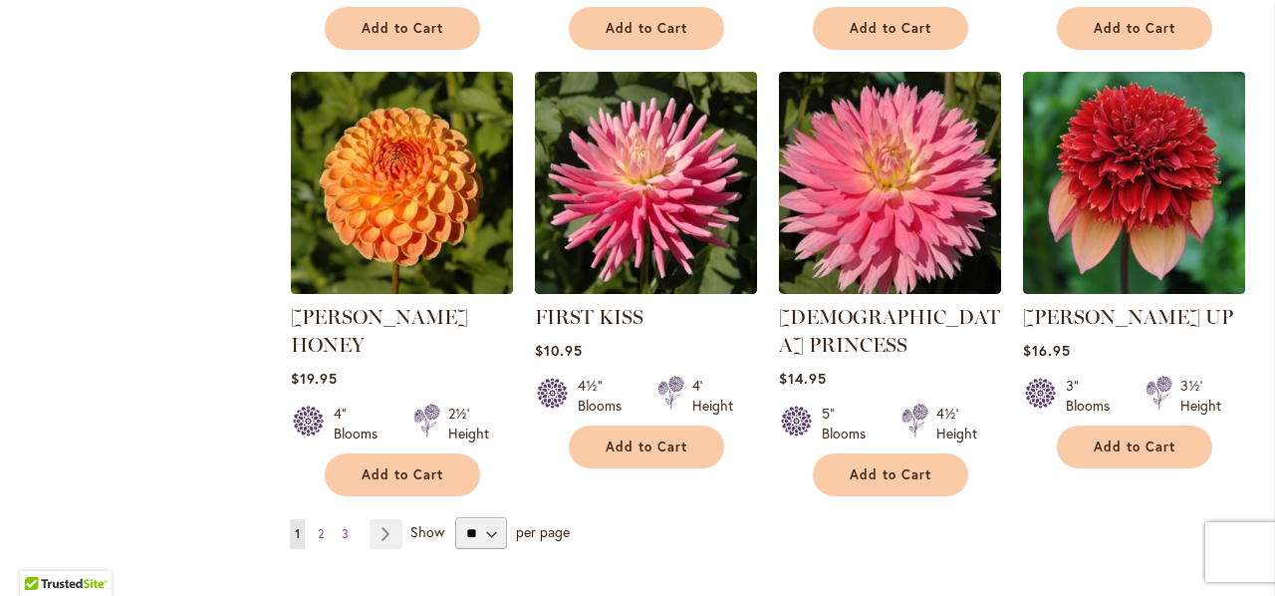
scroll to position [1680, 0]
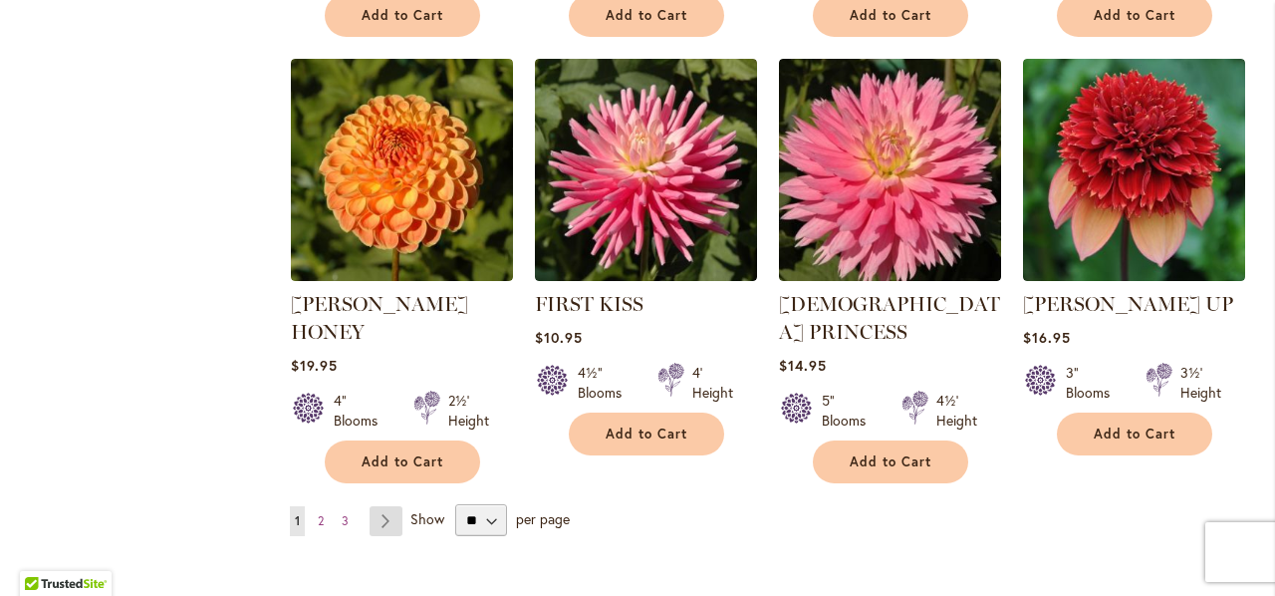
click at [388, 506] on link "Page Next" at bounding box center [386, 521] width 33 height 30
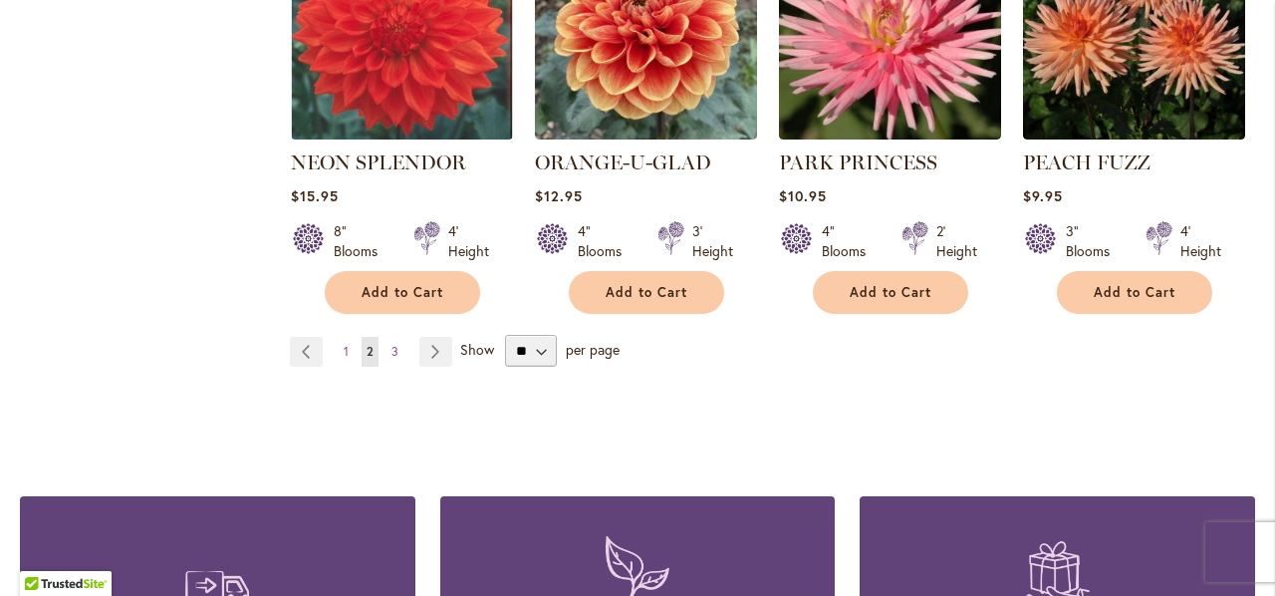
scroll to position [1849, 0]
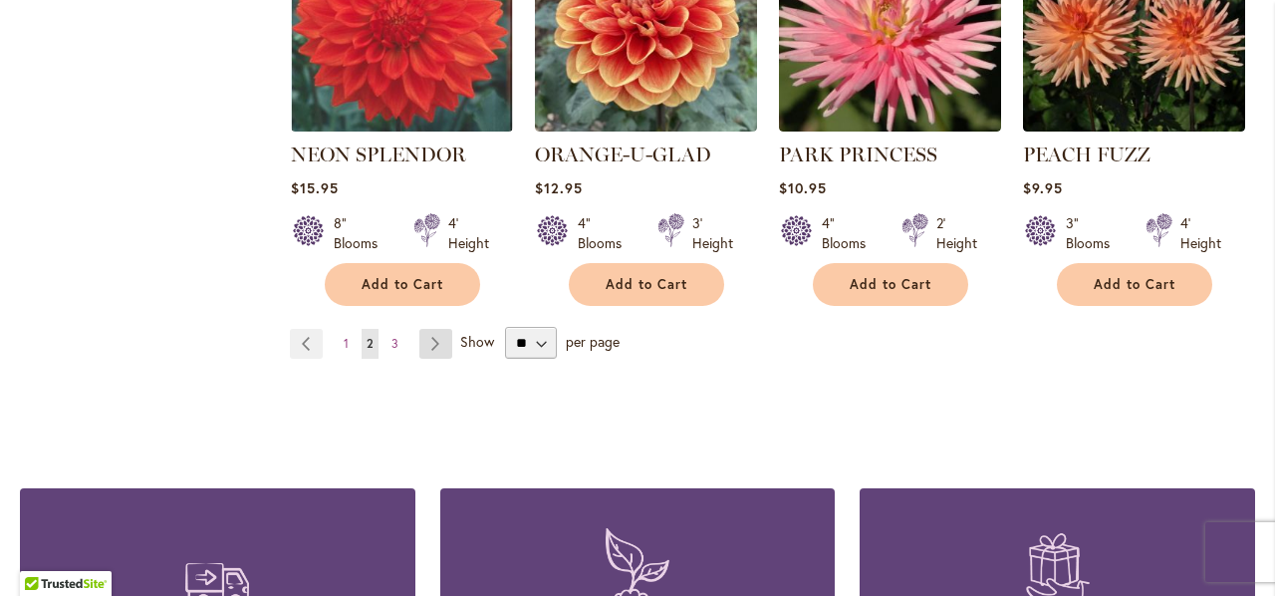
click at [444, 329] on link "Page Next" at bounding box center [435, 344] width 33 height 30
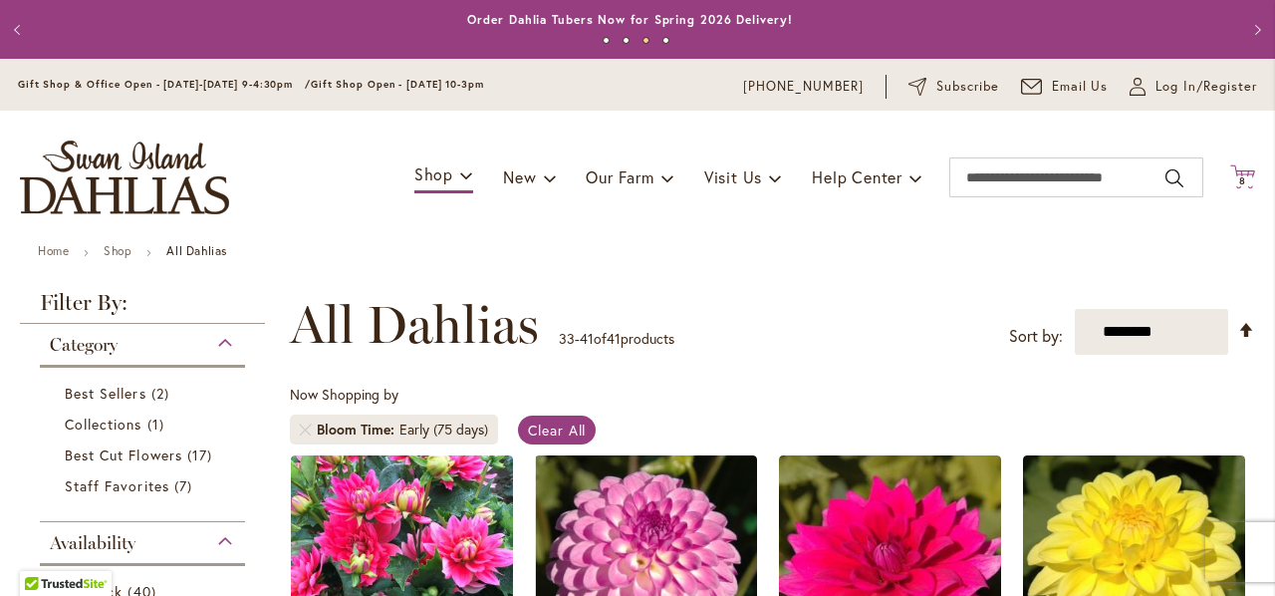
click at [1230, 169] on icon at bounding box center [1242, 176] width 25 height 24
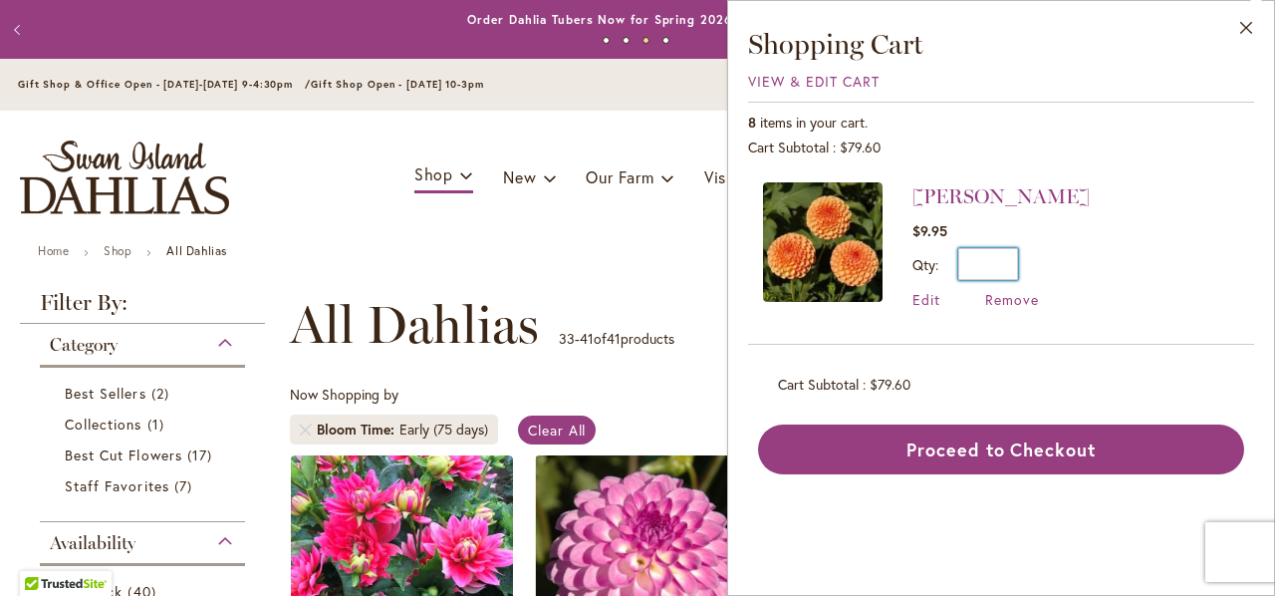
click at [1004, 262] on input "*" at bounding box center [988, 264] width 60 height 32
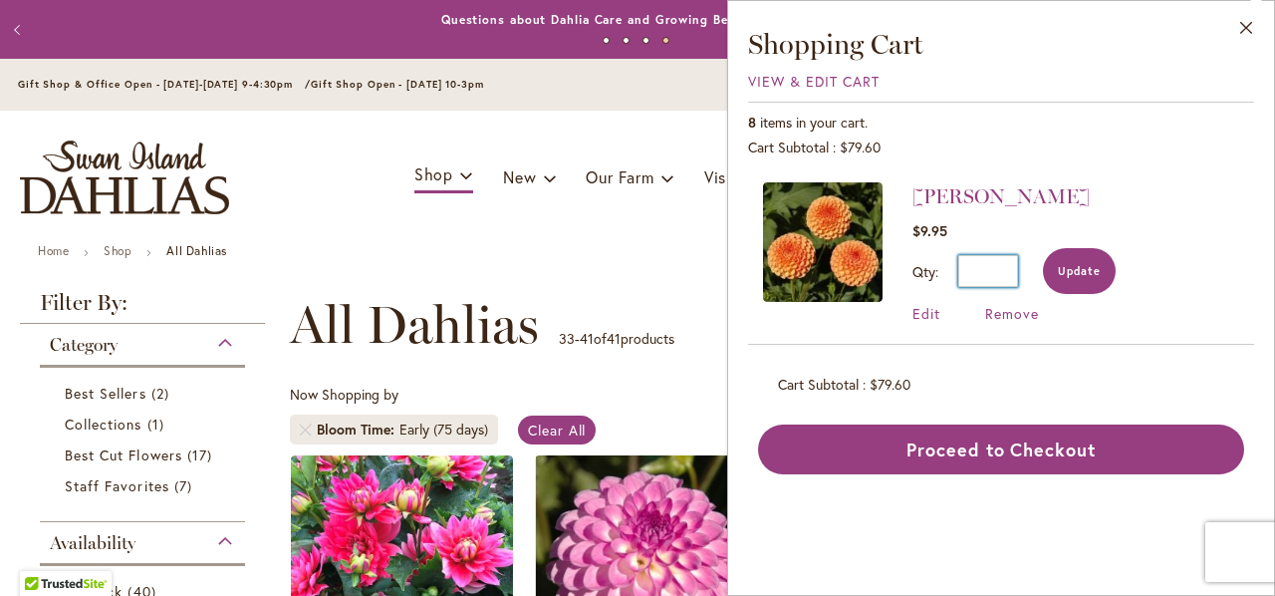
type input "**"
click at [1063, 274] on span "Update" at bounding box center [1079, 271] width 43 height 14
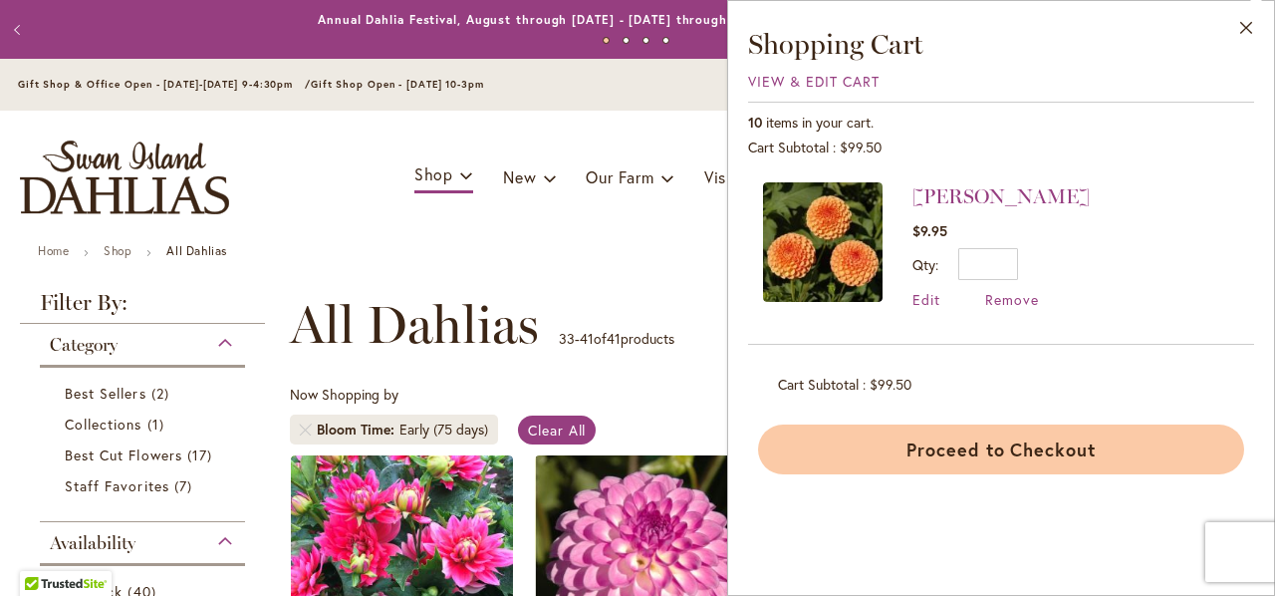
click at [942, 461] on button "Proceed to Checkout" at bounding box center [1001, 449] width 486 height 50
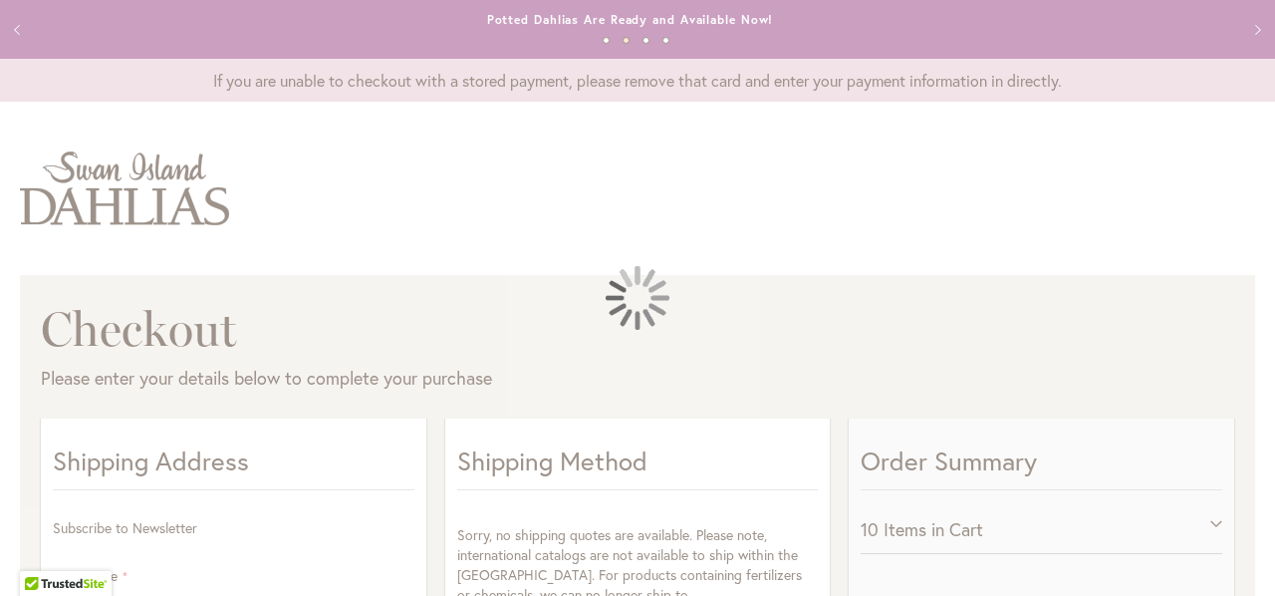
select select "**"
